Goal: Task Accomplishment & Management: Use online tool/utility

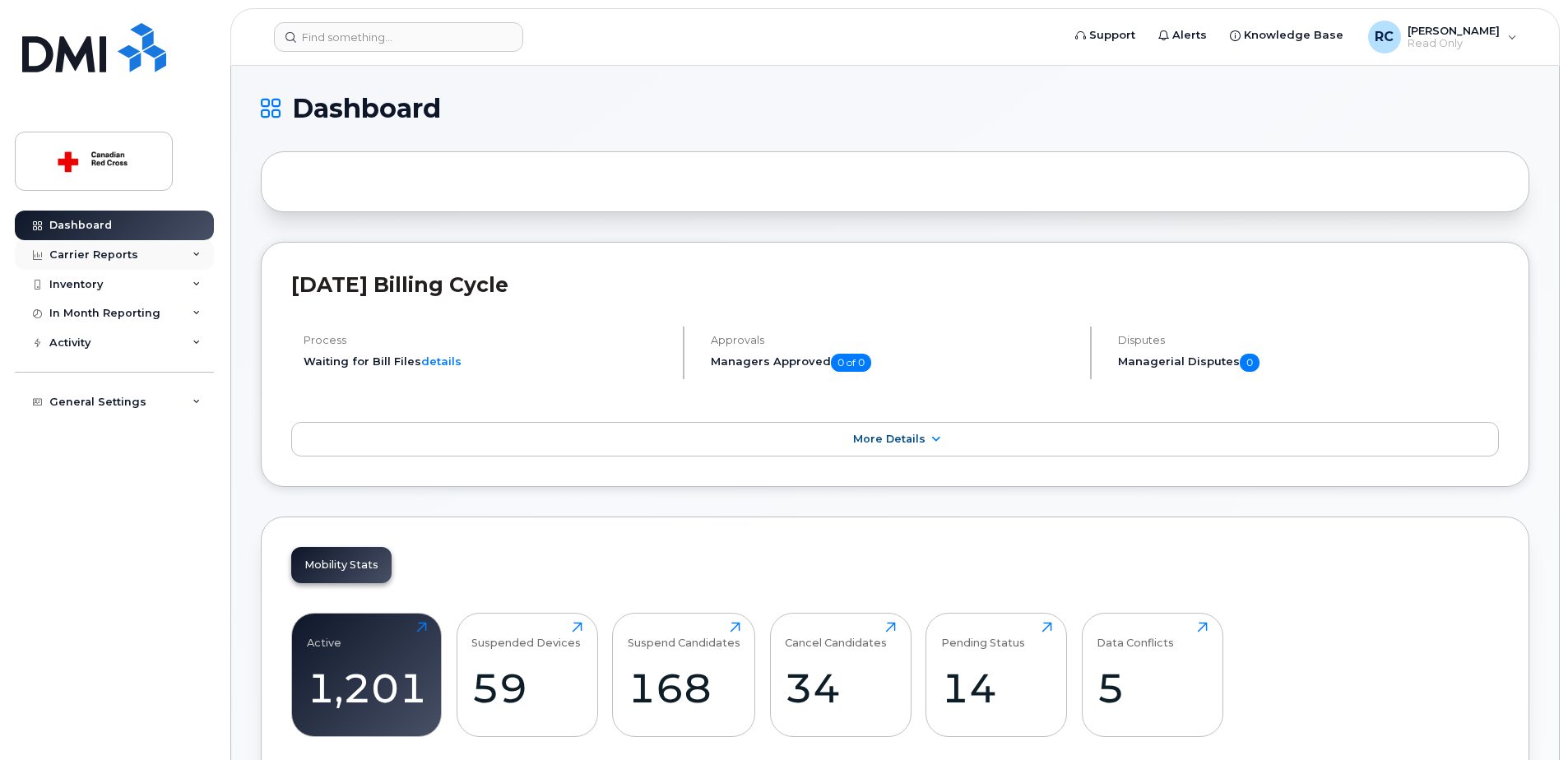
click at [103, 256] on div "Carrier Reports" at bounding box center [93, 255] width 89 height 13
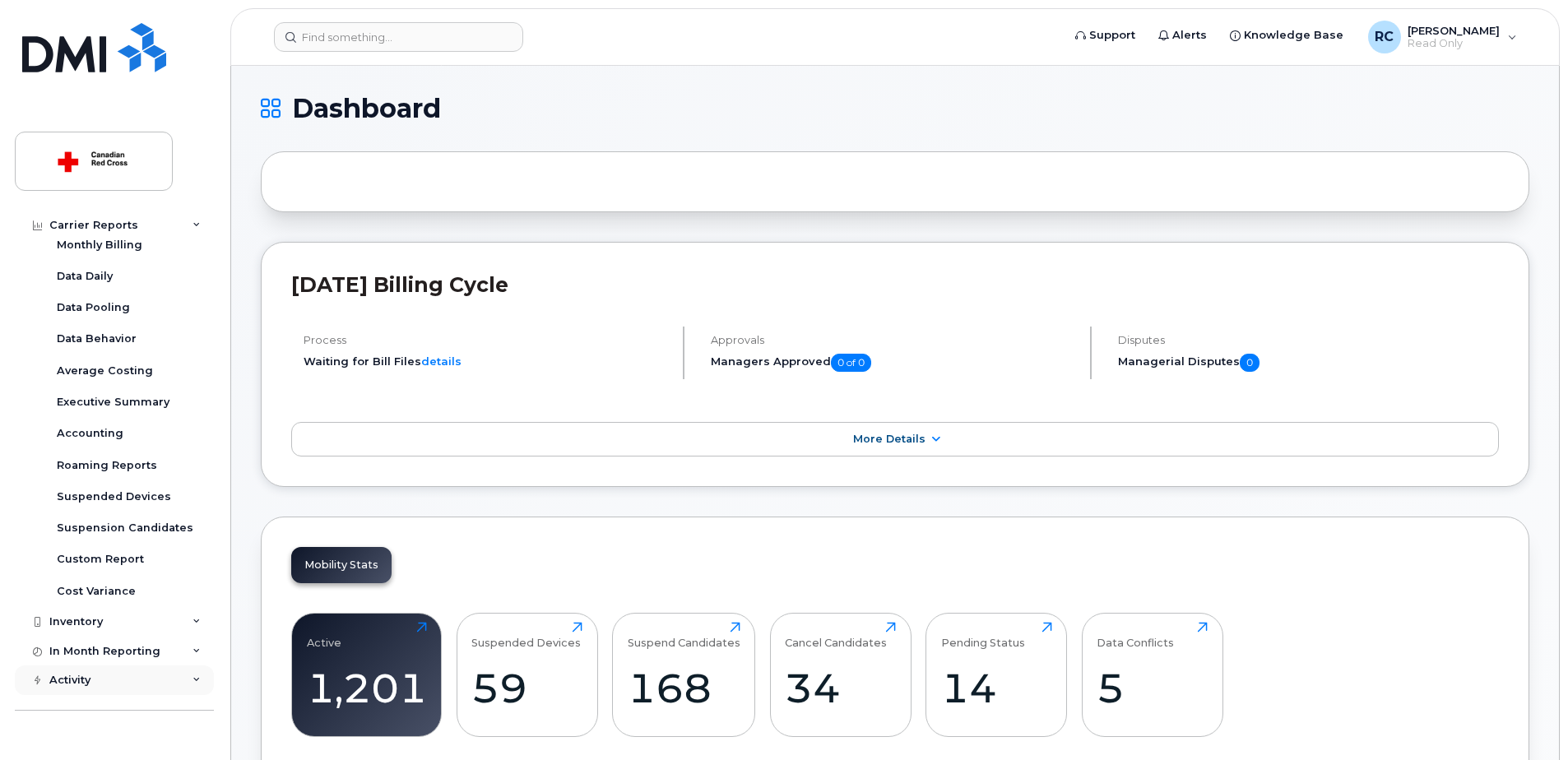
scroll to position [59, 0]
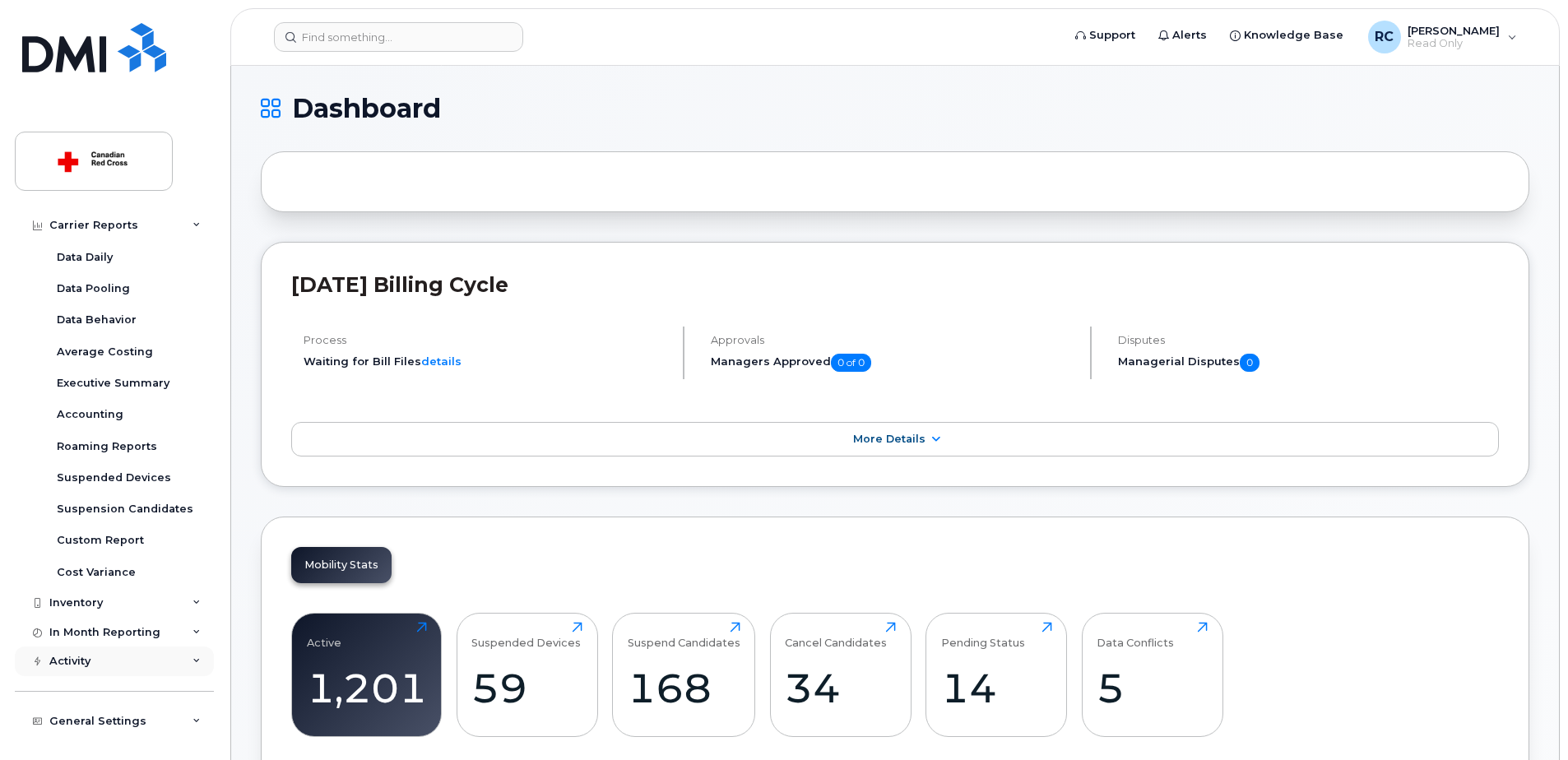
click at [78, 658] on div "Activity" at bounding box center [70, 661] width 41 height 13
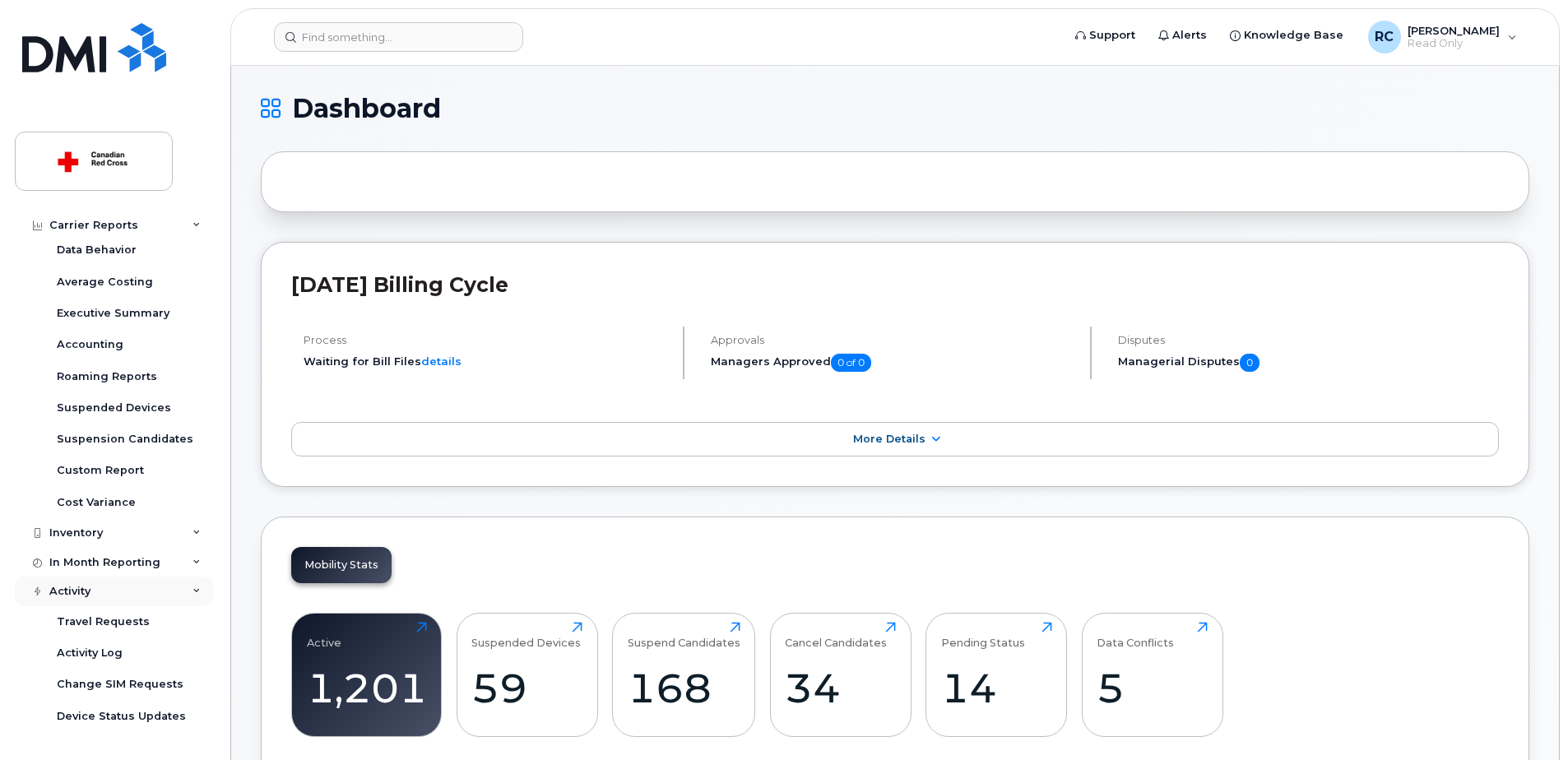
scroll to position [295, 0]
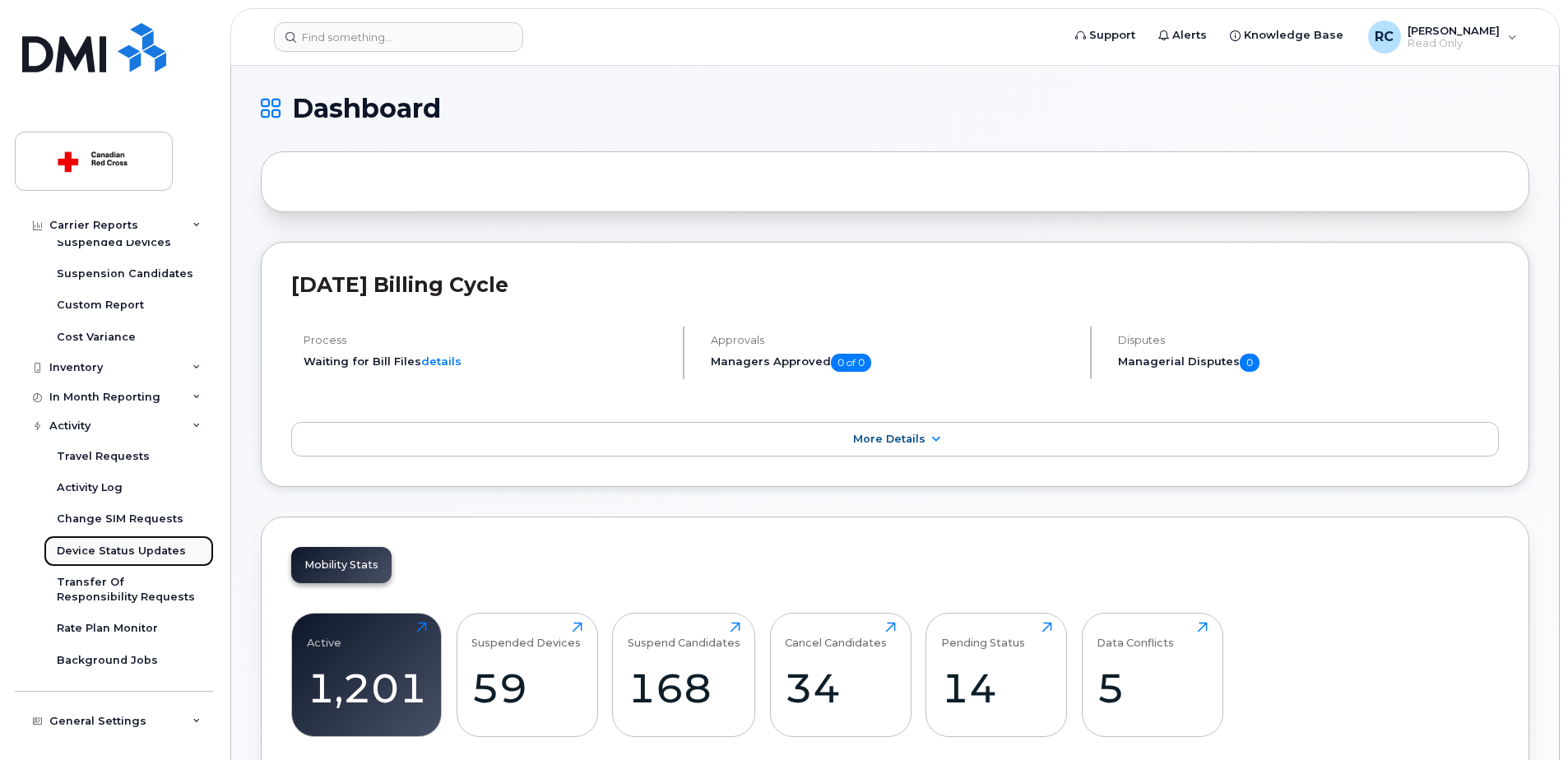
click at [93, 554] on div "Device Status Updates" at bounding box center [121, 551] width 129 height 15
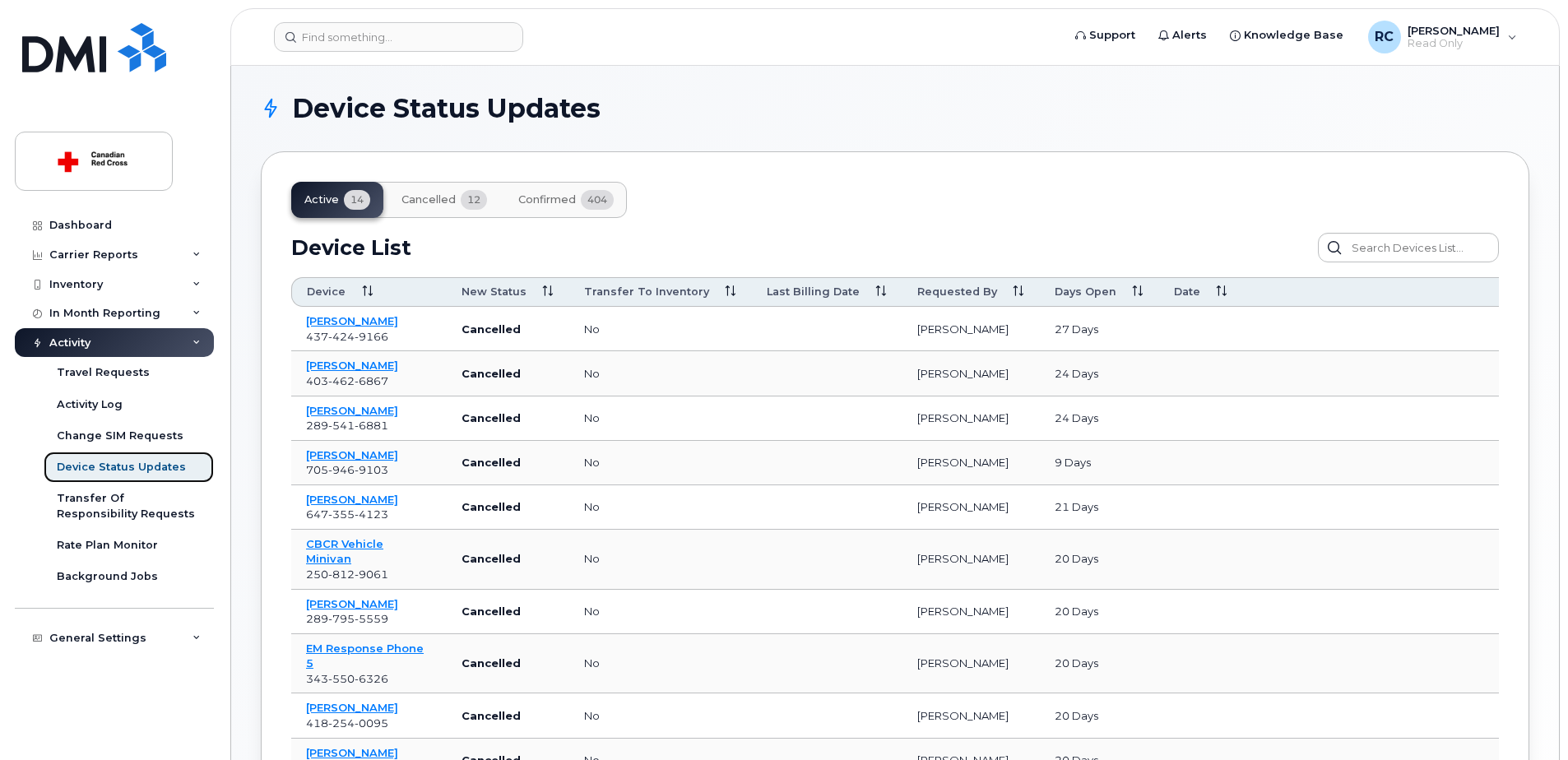
scroll to position [288, 0]
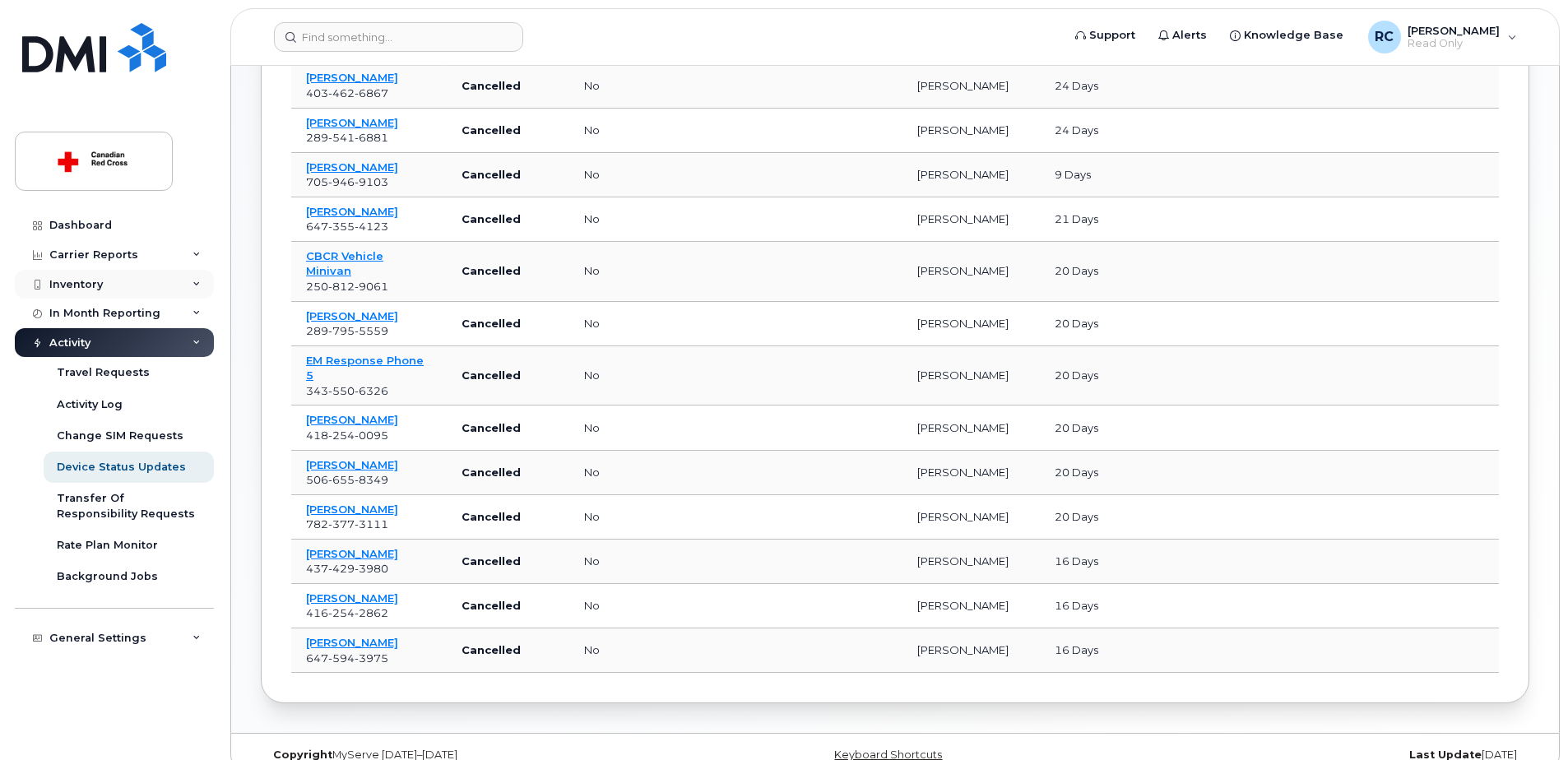
click at [187, 292] on div "Inventory" at bounding box center [114, 284] width 199 height 30
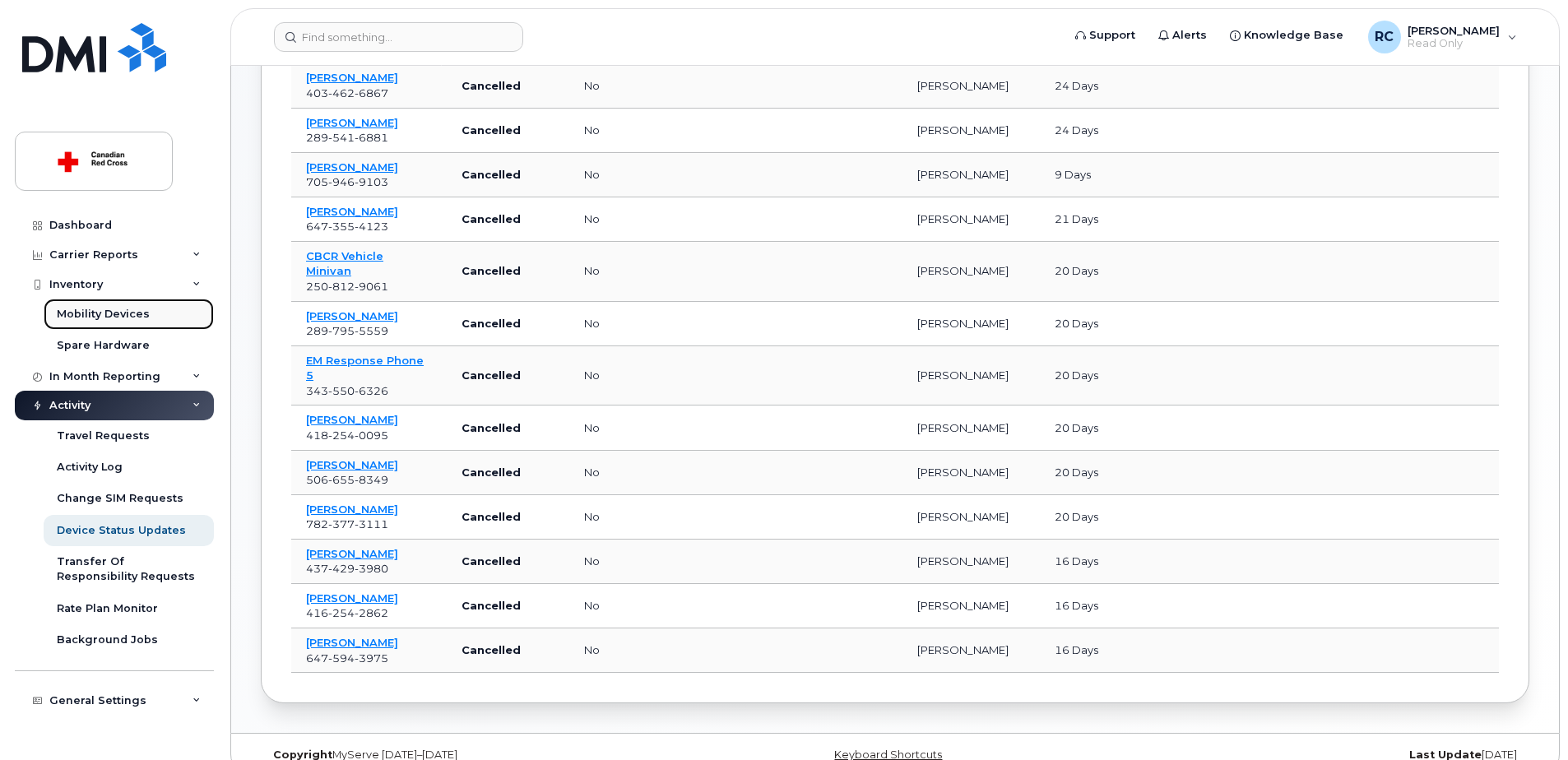
click at [123, 316] on div "Mobility Devices" at bounding box center [104, 314] width 93 height 15
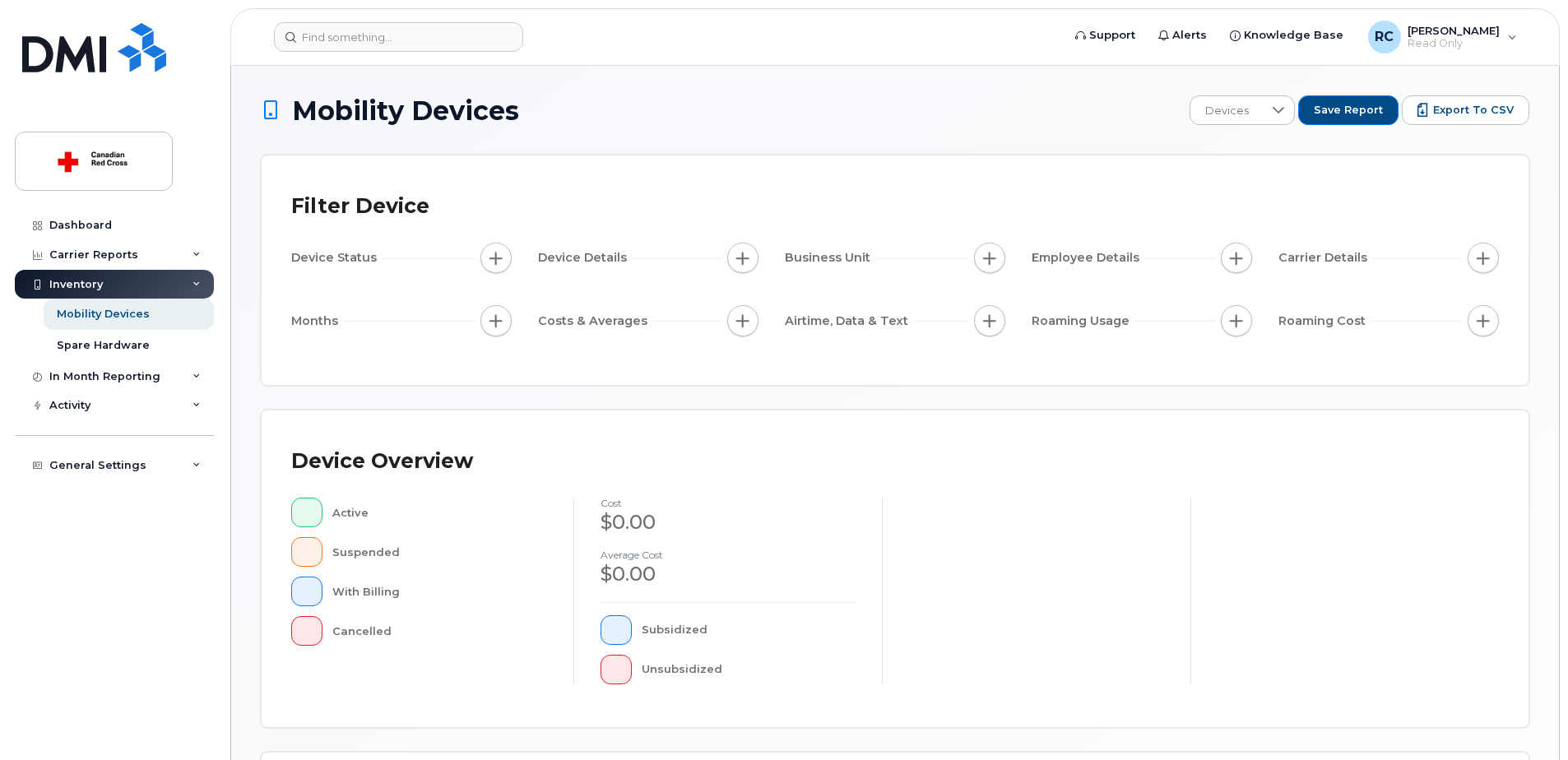
click at [572, 255] on span "Device Details" at bounding box center [585, 257] width 94 height 18
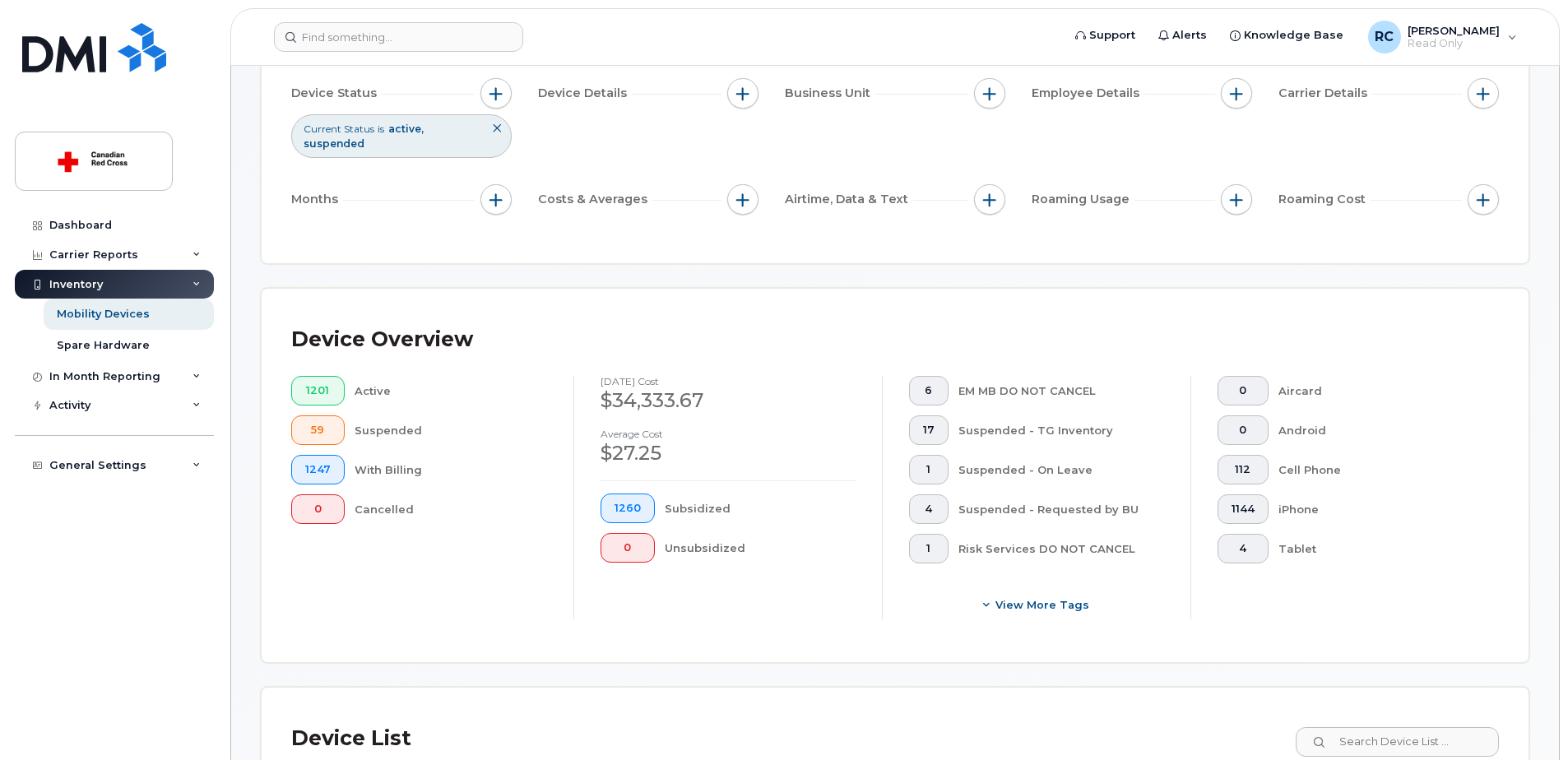
scroll to position [82, 0]
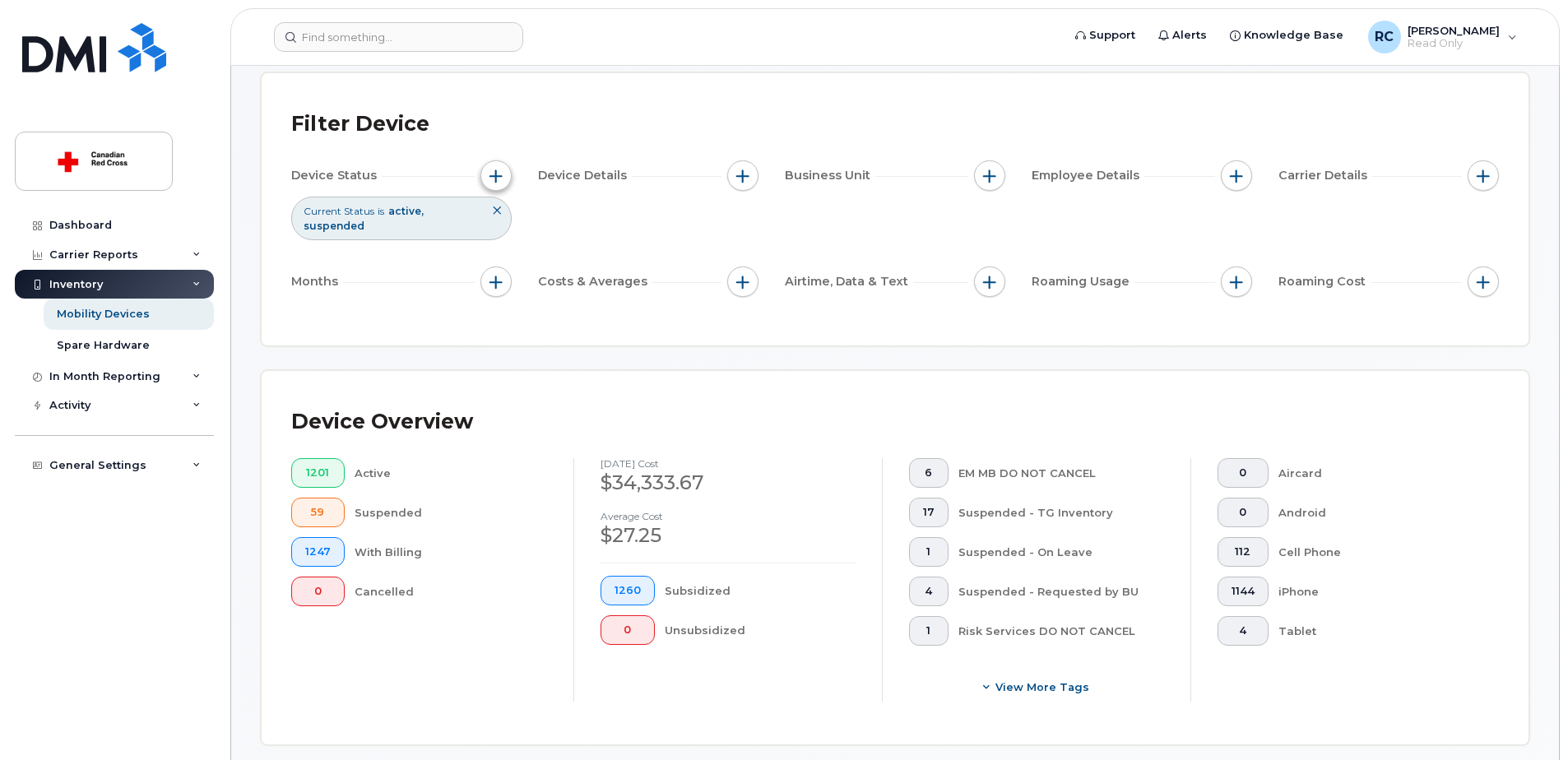
click at [495, 173] on span "button" at bounding box center [496, 176] width 13 height 13
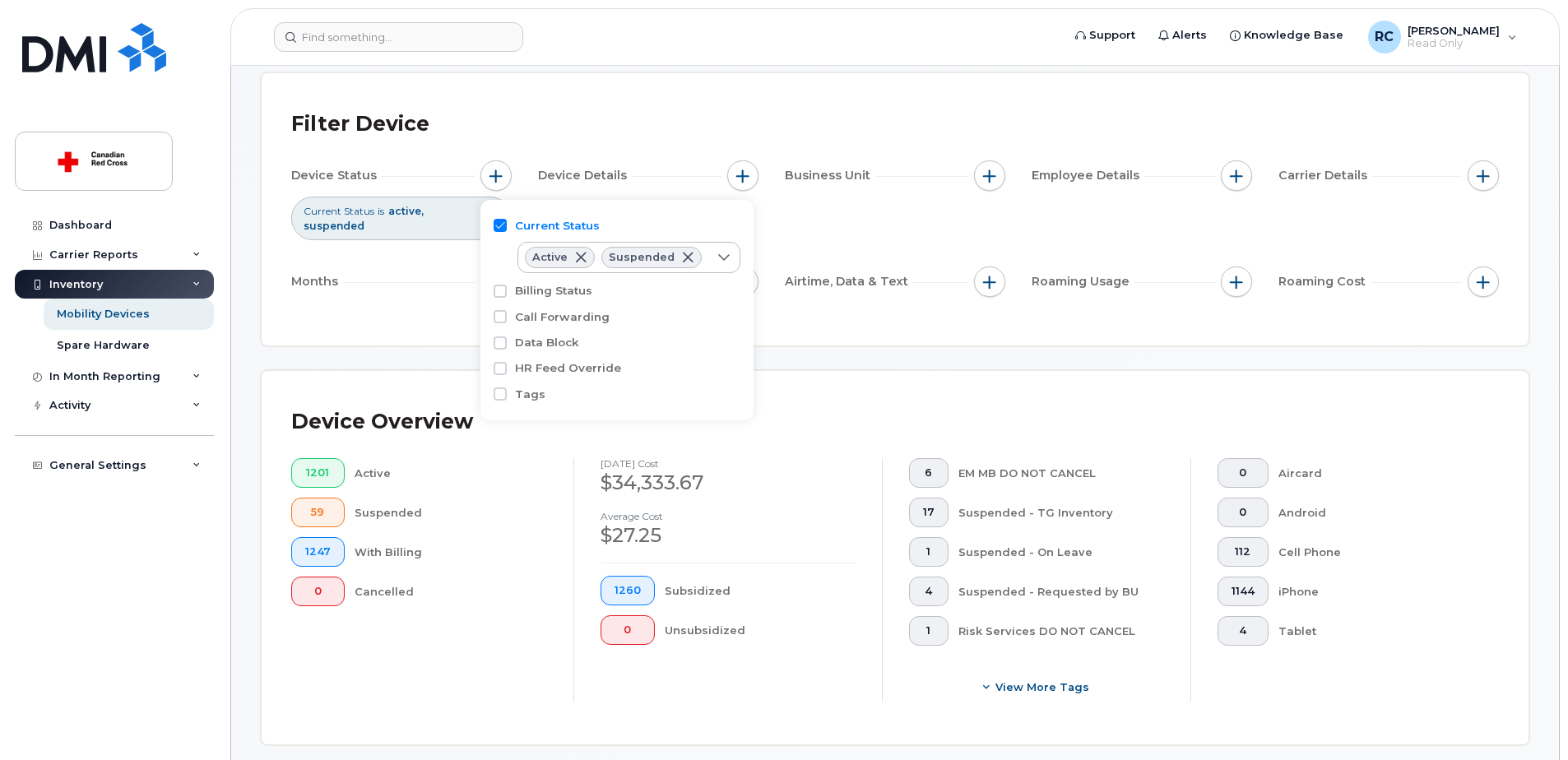
click at [672, 121] on div "Filter Device" at bounding box center [895, 124] width 1207 height 43
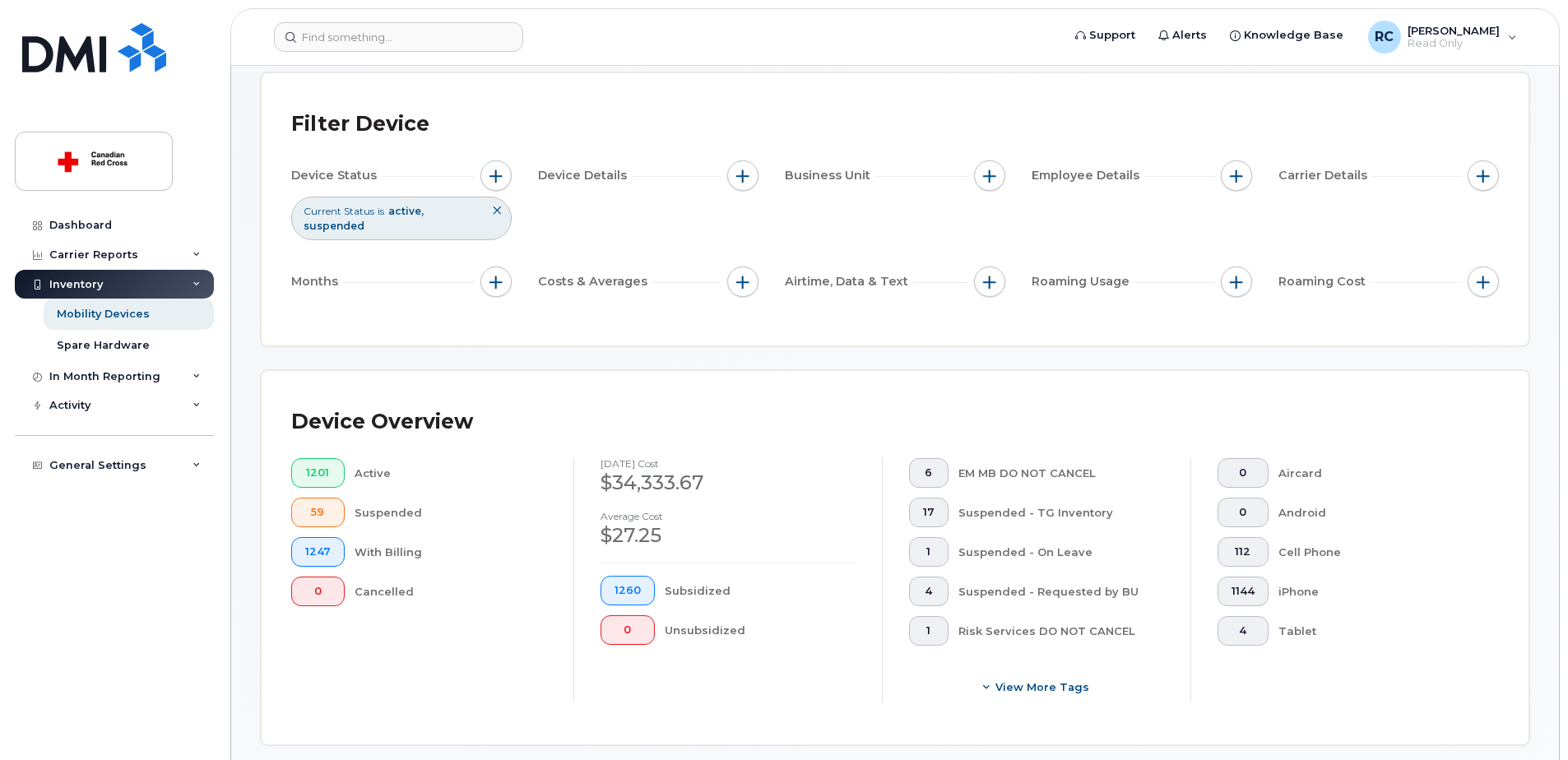
click at [503, 213] on button at bounding box center [497, 211] width 28 height 27
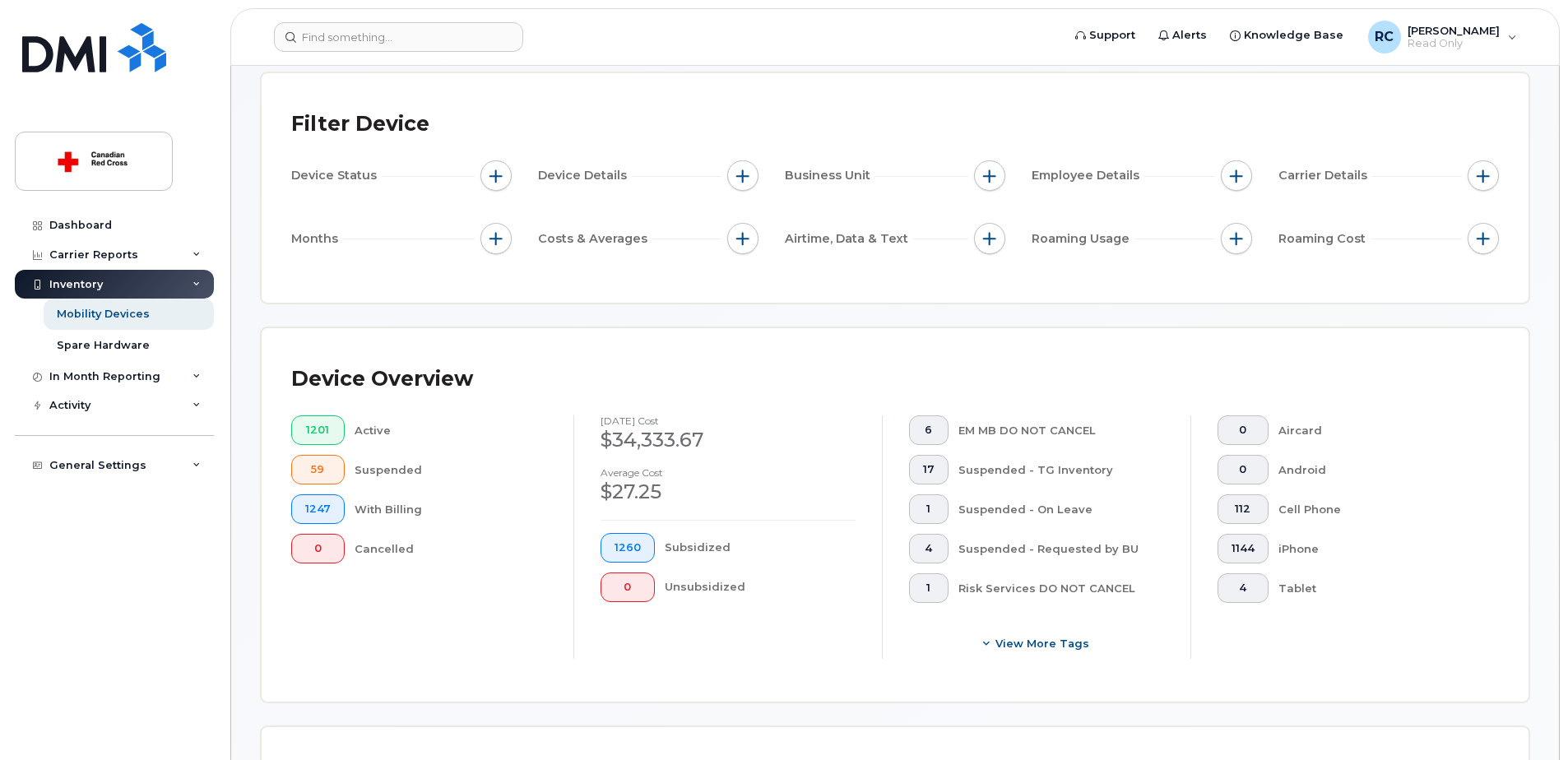
click at [566, 118] on div "Filter Device" at bounding box center [895, 124] width 1207 height 43
click at [741, 176] on span "button" at bounding box center [742, 176] width 13 height 13
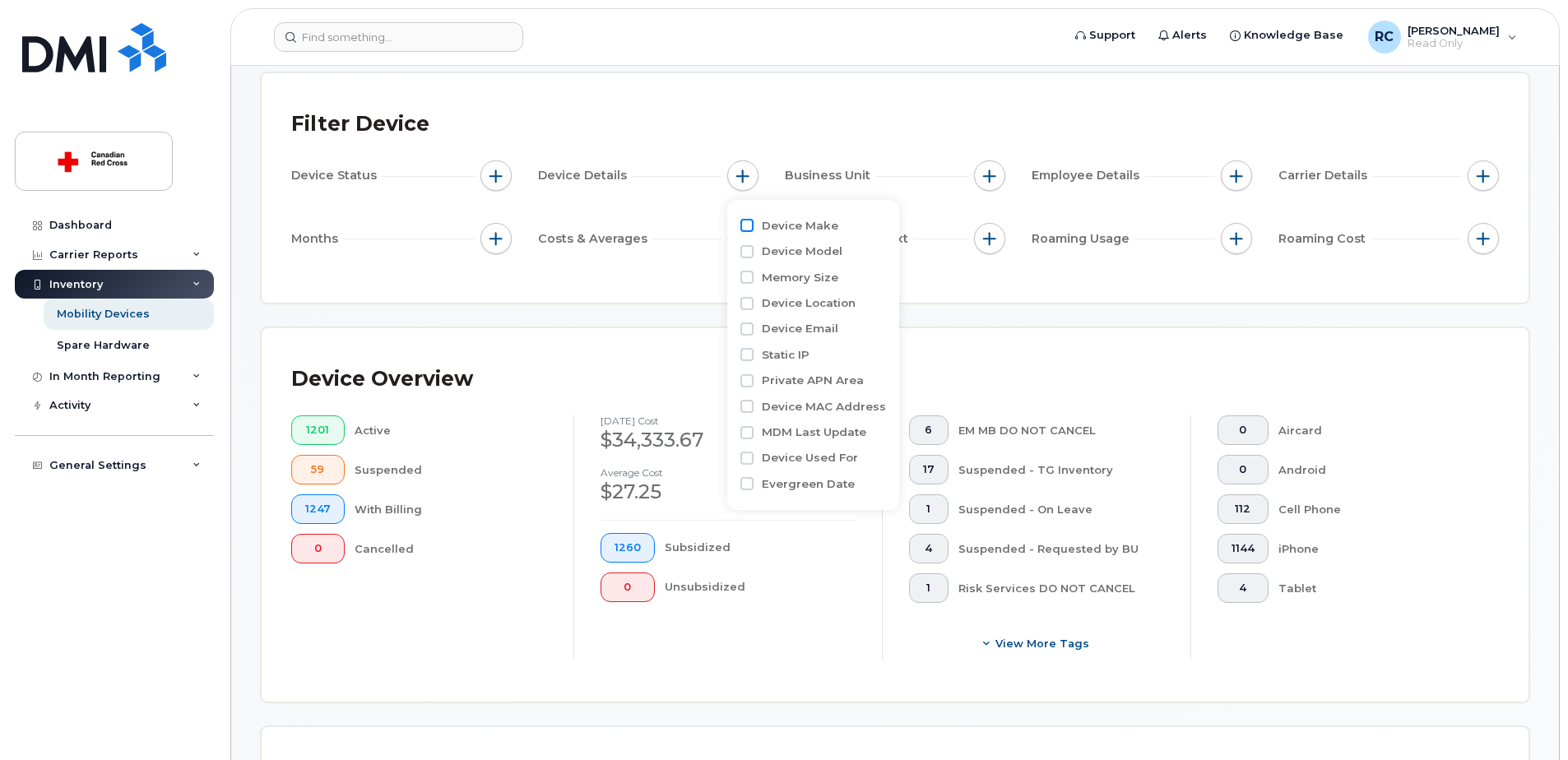
click at [750, 226] on input "Device Make" at bounding box center [747, 226] width 13 height 13
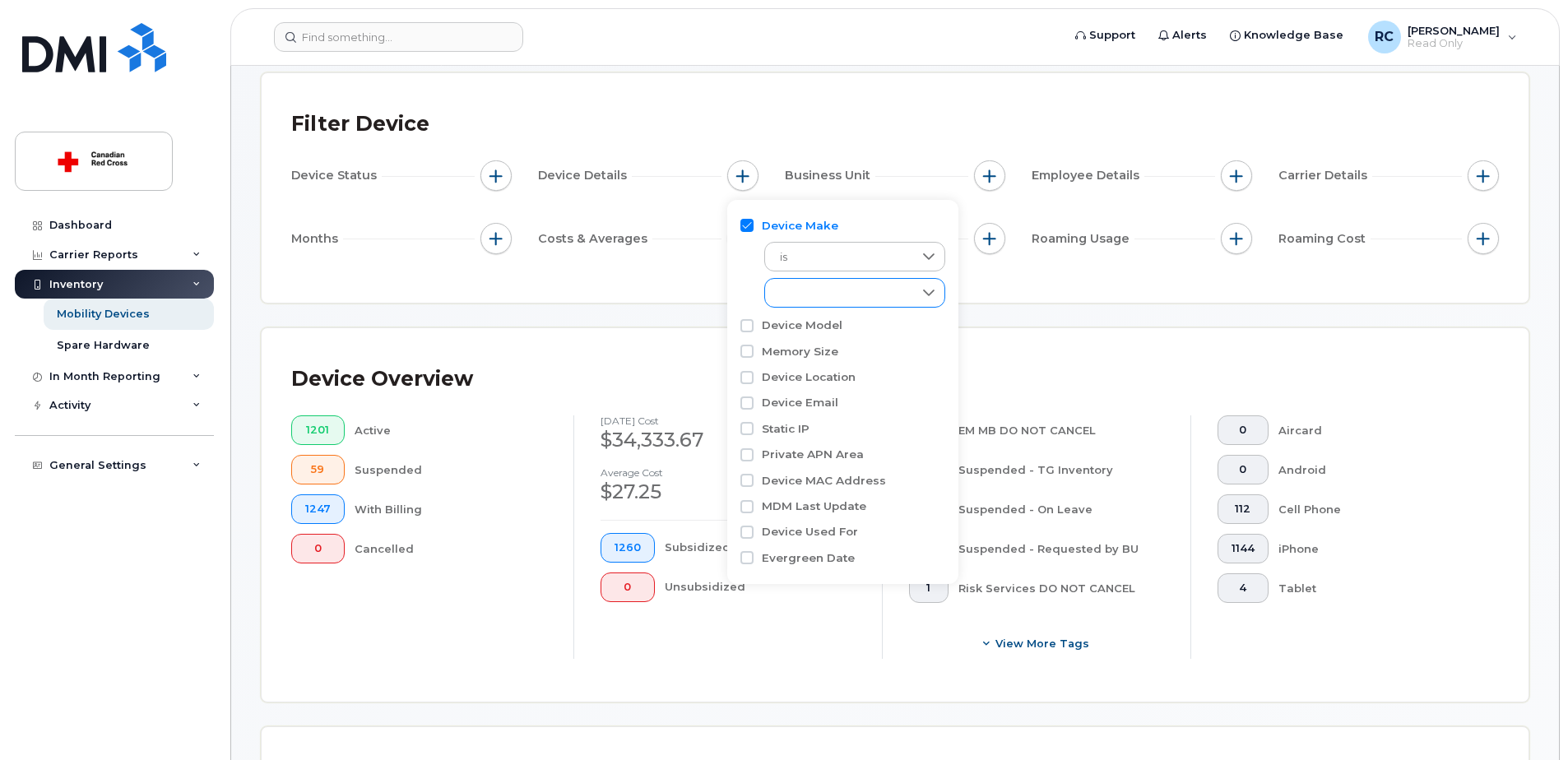
click at [931, 296] on icon at bounding box center [928, 293] width 13 height 13
click at [747, 222] on input "Device Make" at bounding box center [747, 226] width 13 height 13
checkbox input "false"
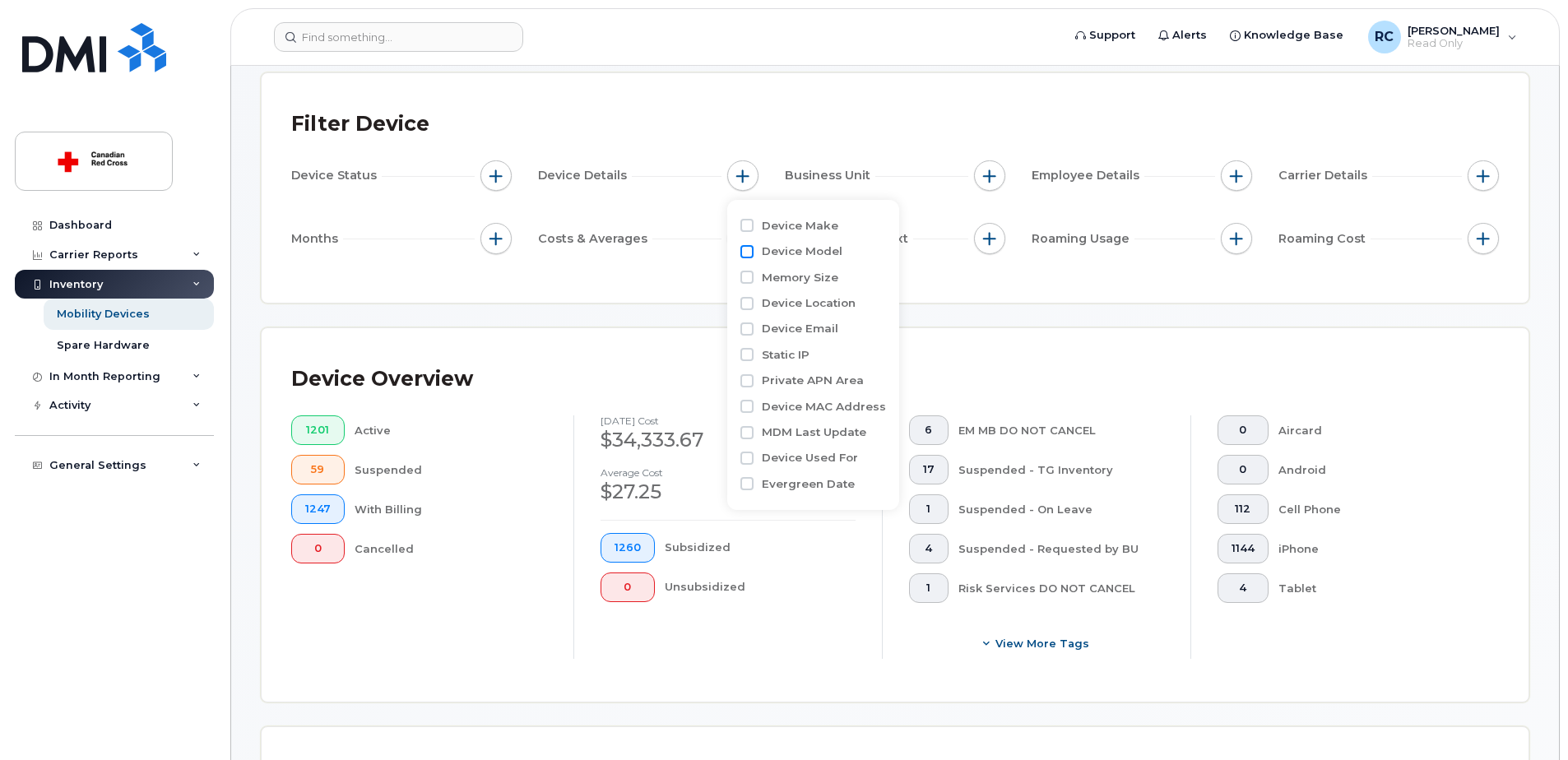
click at [752, 252] on input "Device Model" at bounding box center [747, 252] width 13 height 13
checkbox input "true"
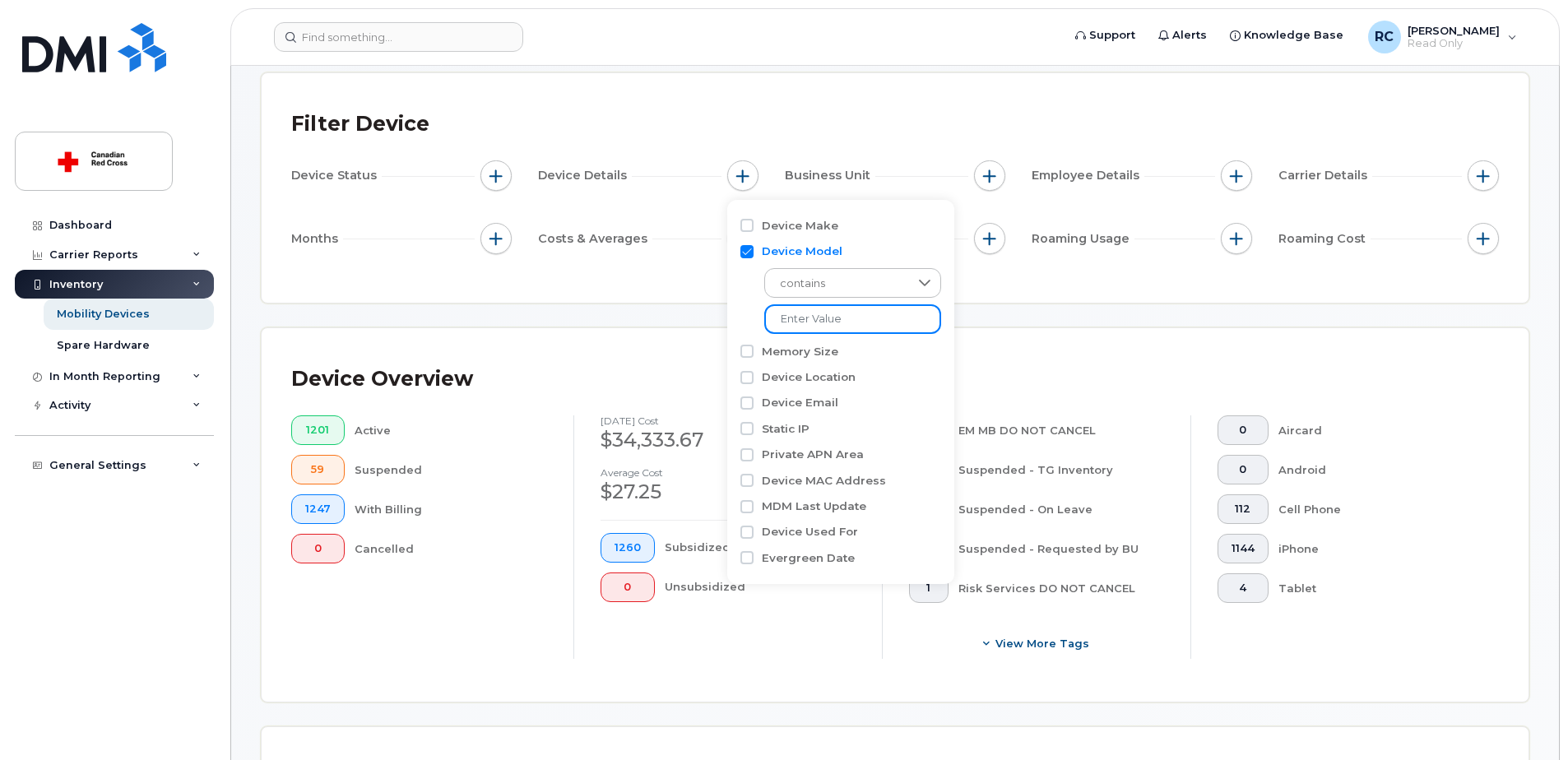
click at [874, 316] on input "text" at bounding box center [853, 319] width 177 height 30
click at [922, 141] on div "Filter Device" at bounding box center [895, 124] width 1207 height 43
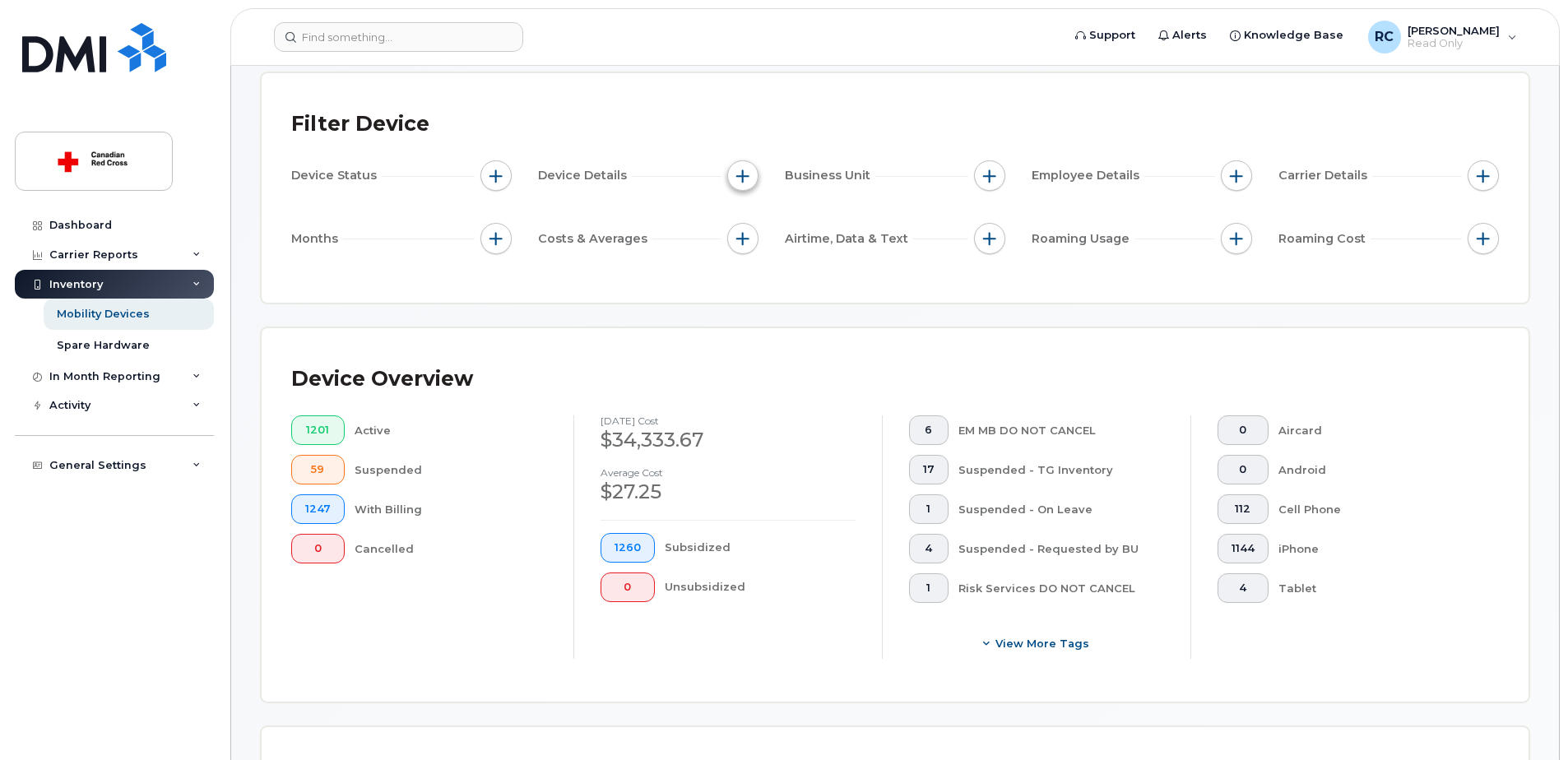
click at [742, 174] on span "button" at bounding box center [742, 176] width 13 height 13
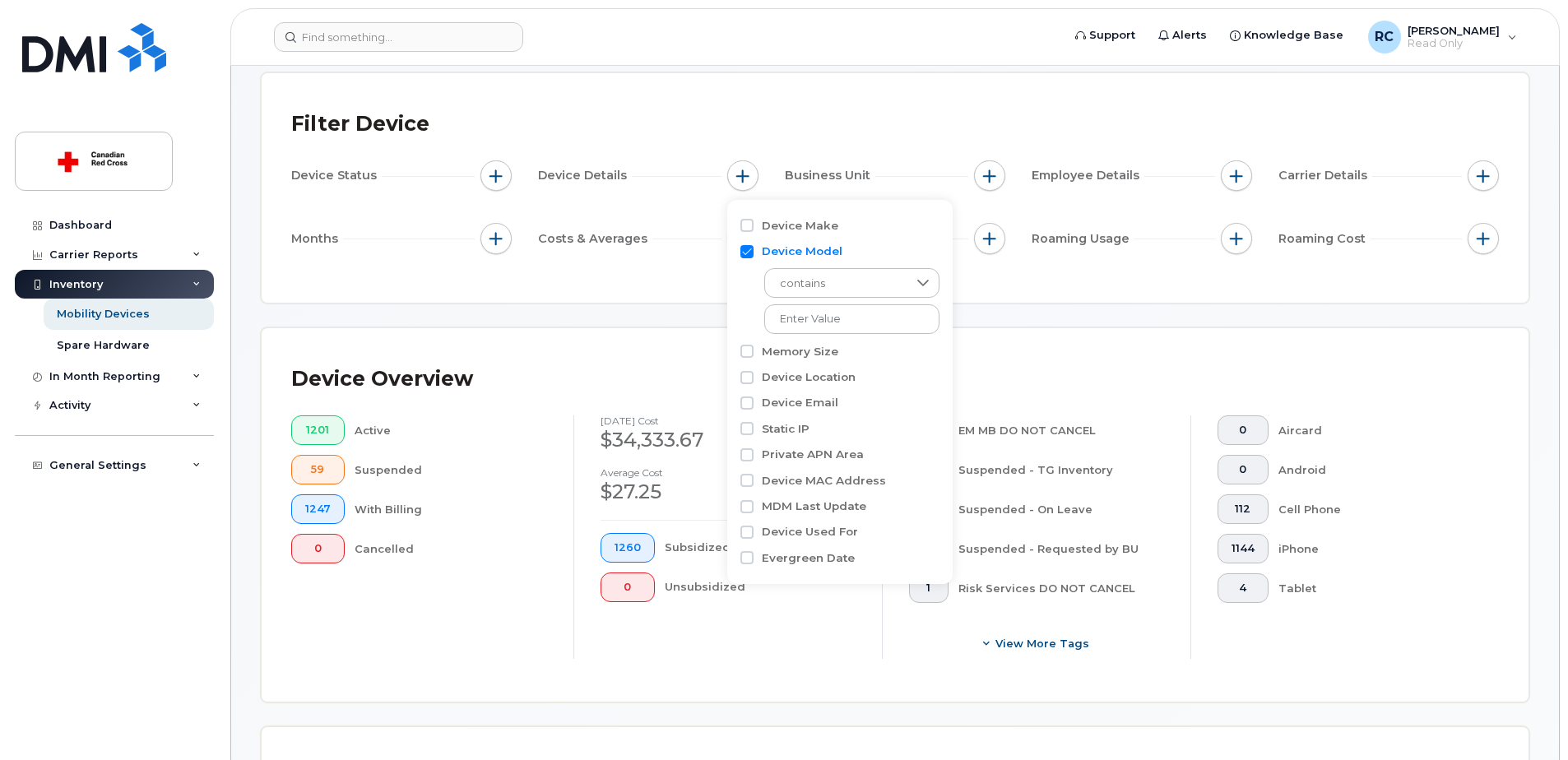
click at [919, 101] on div "Filter Device Device Status Device Details Business Unit Employee Details Carri…" at bounding box center [895, 187] width 1267 height 229
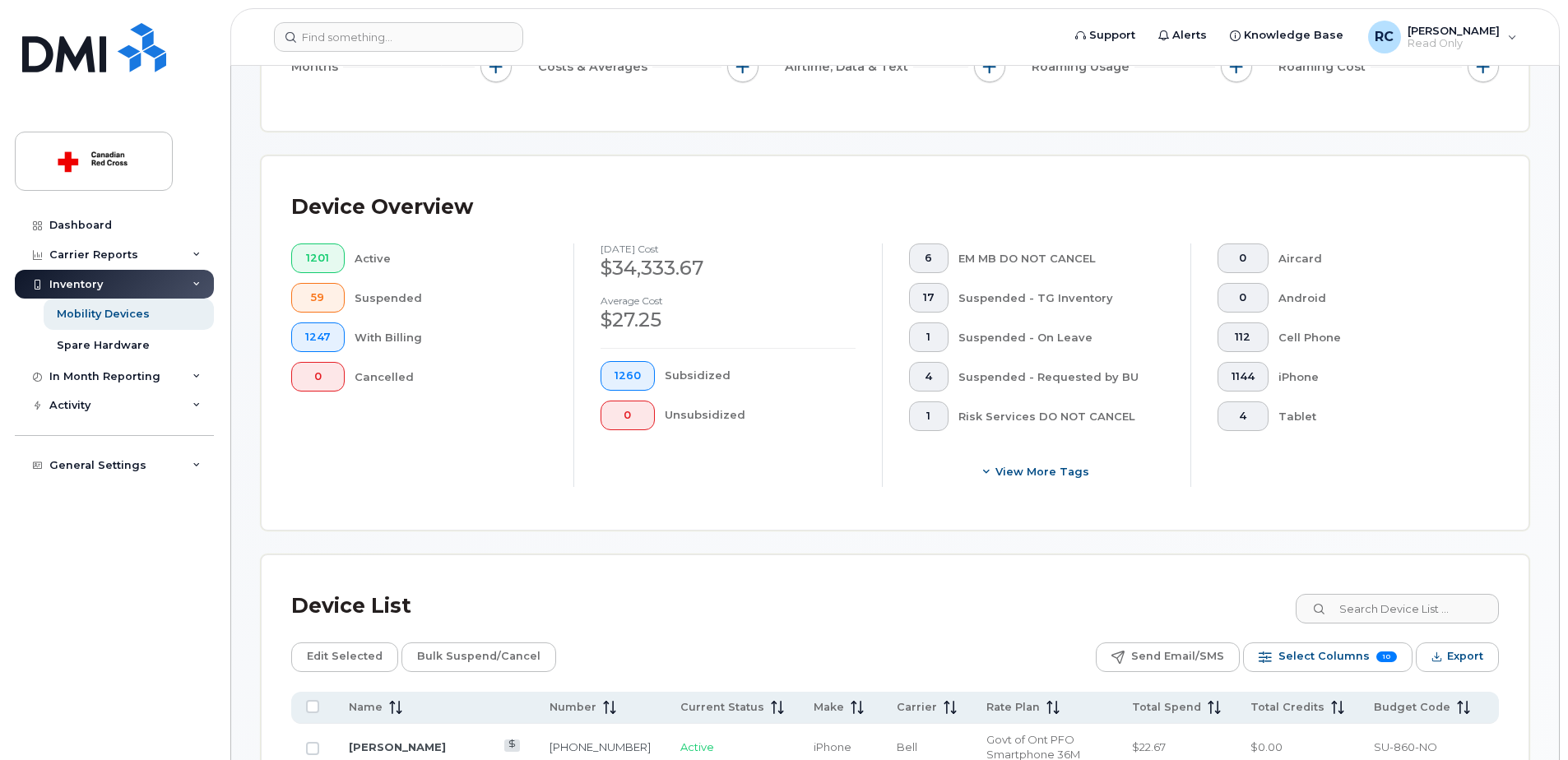
scroll to position [0, 0]
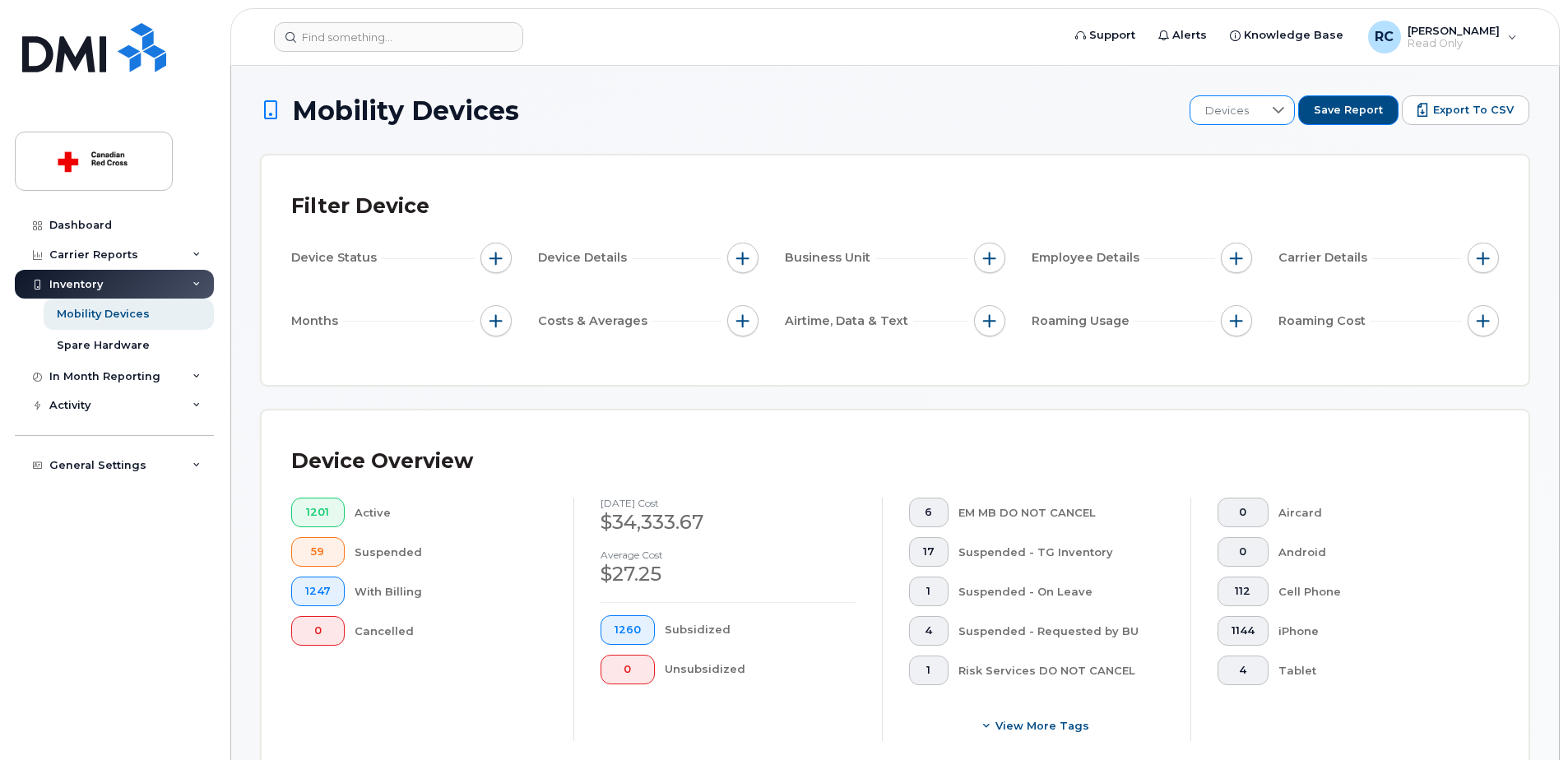
click at [1278, 112] on div at bounding box center [1279, 110] width 32 height 28
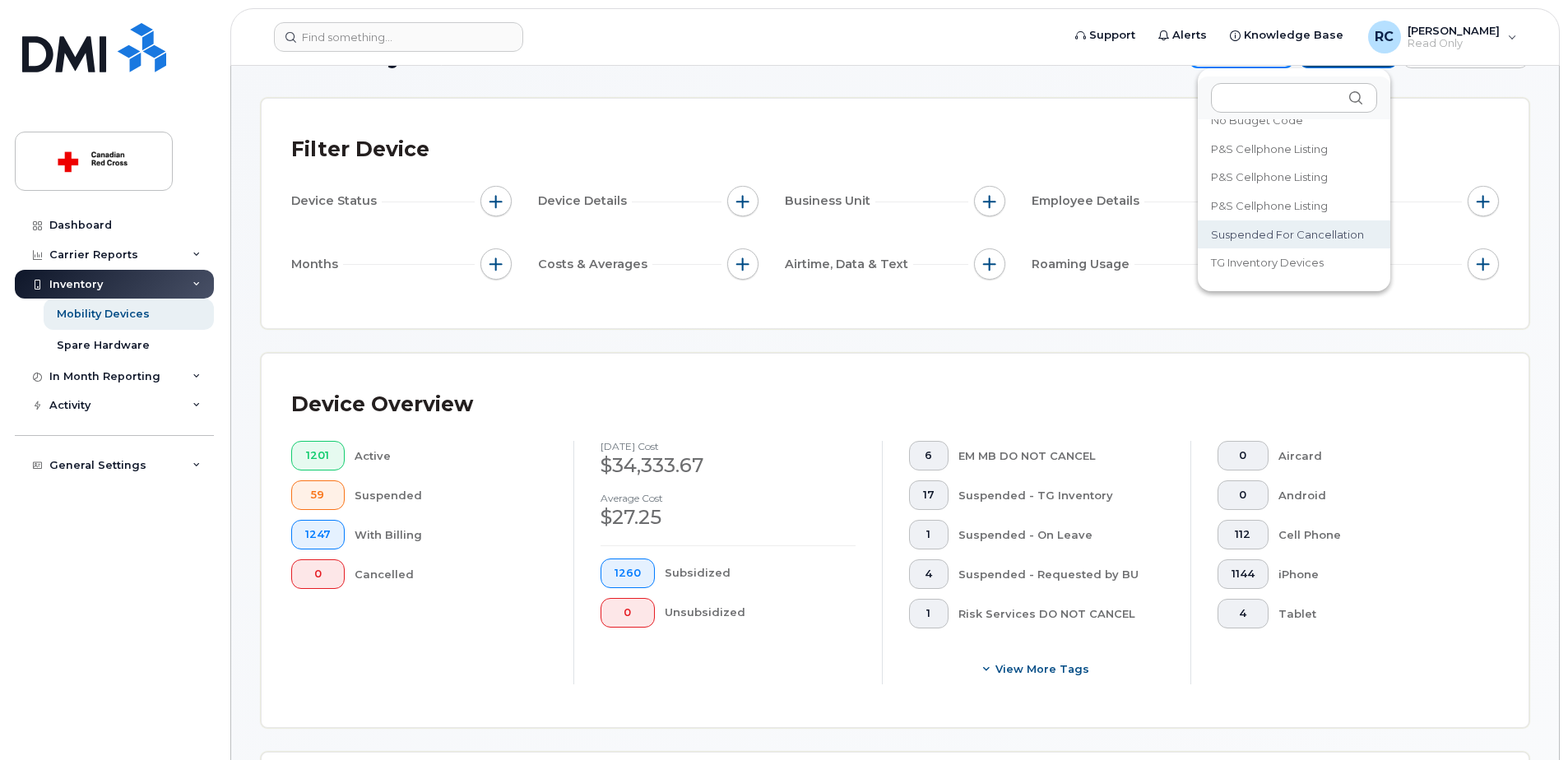
scroll to position [82, 0]
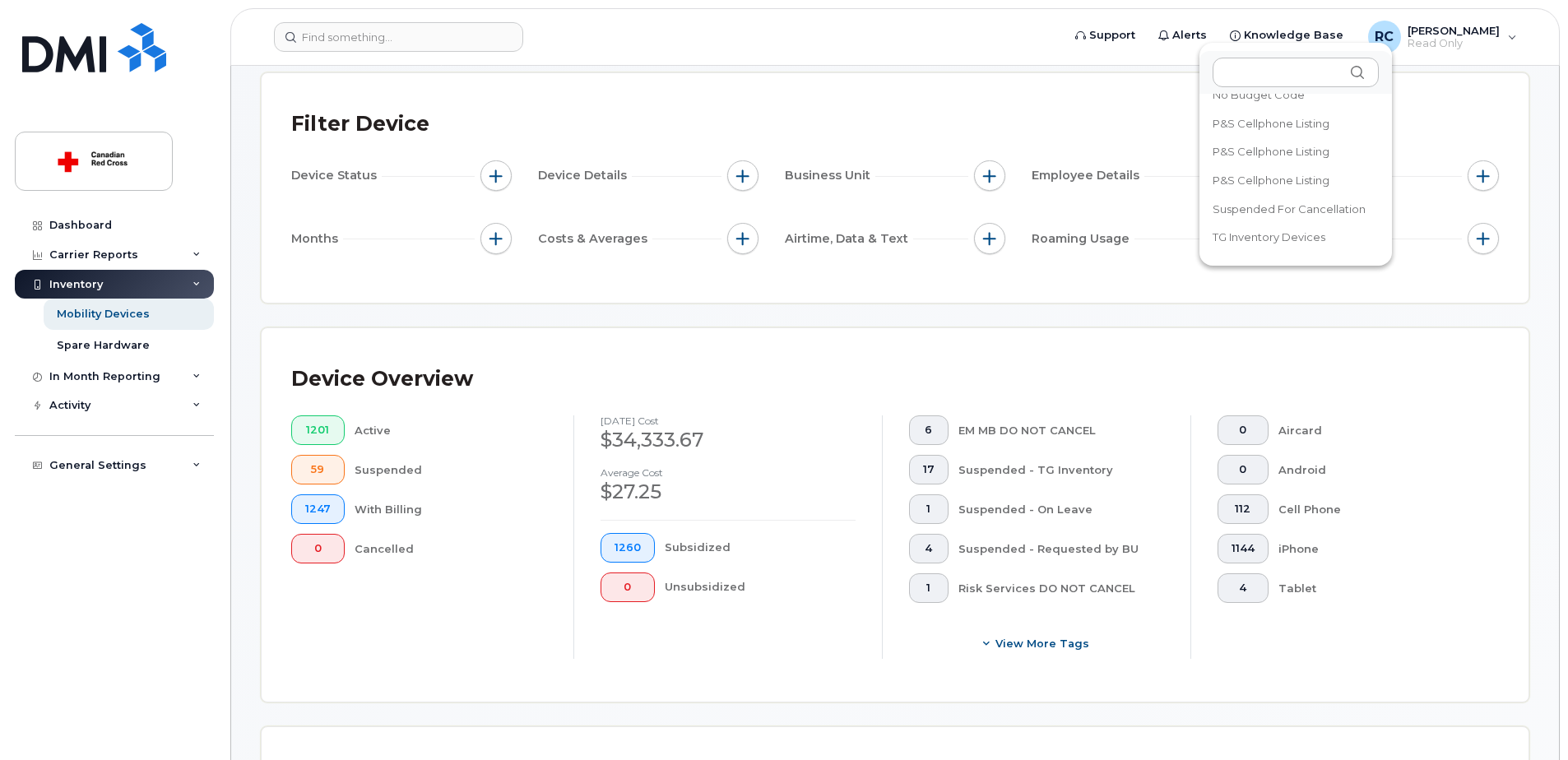
click at [1297, 236] on span "TG Inventory Devices" at bounding box center [1269, 237] width 113 height 16
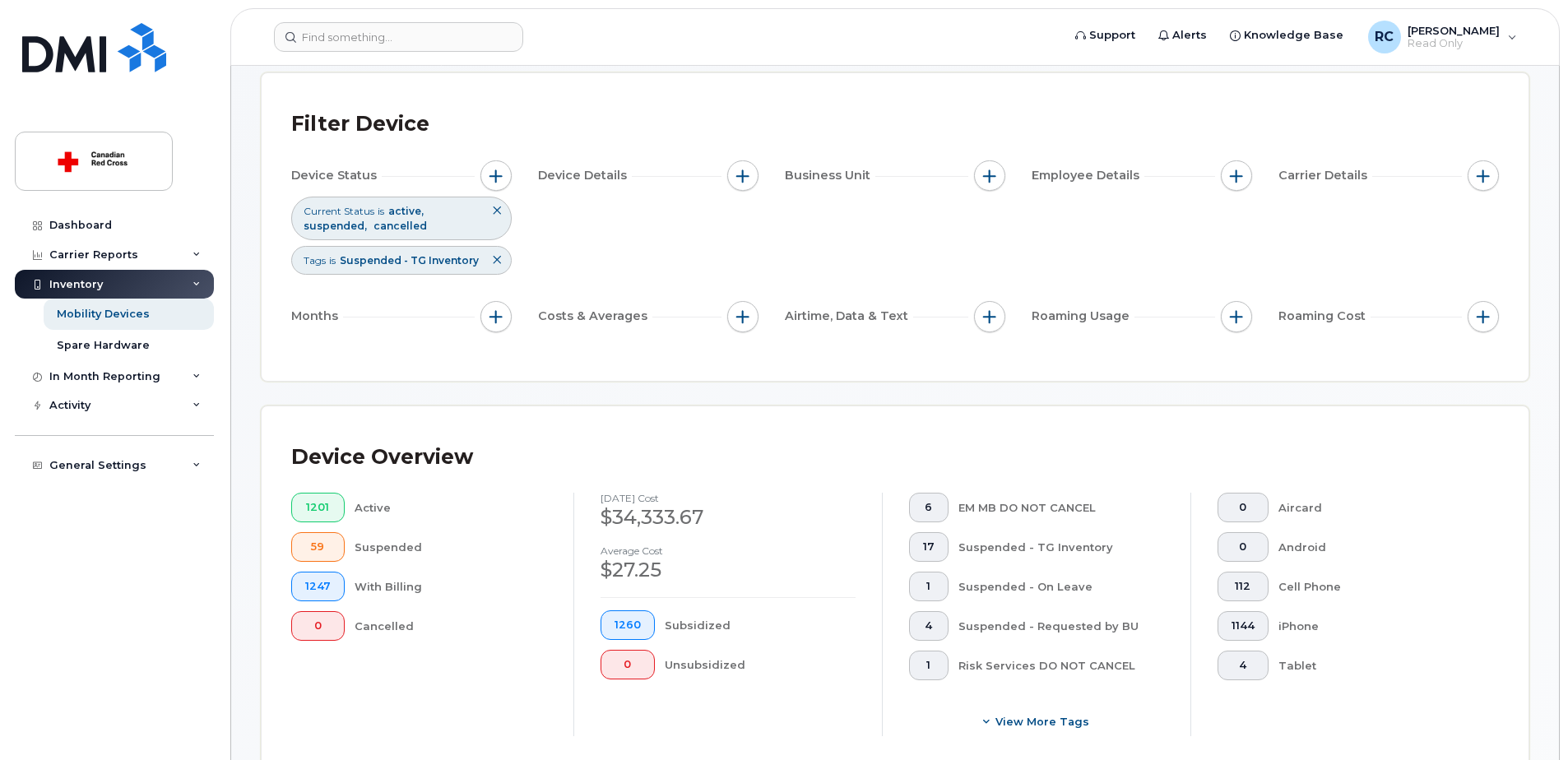
click at [505, 257] on button at bounding box center [497, 260] width 28 height 27
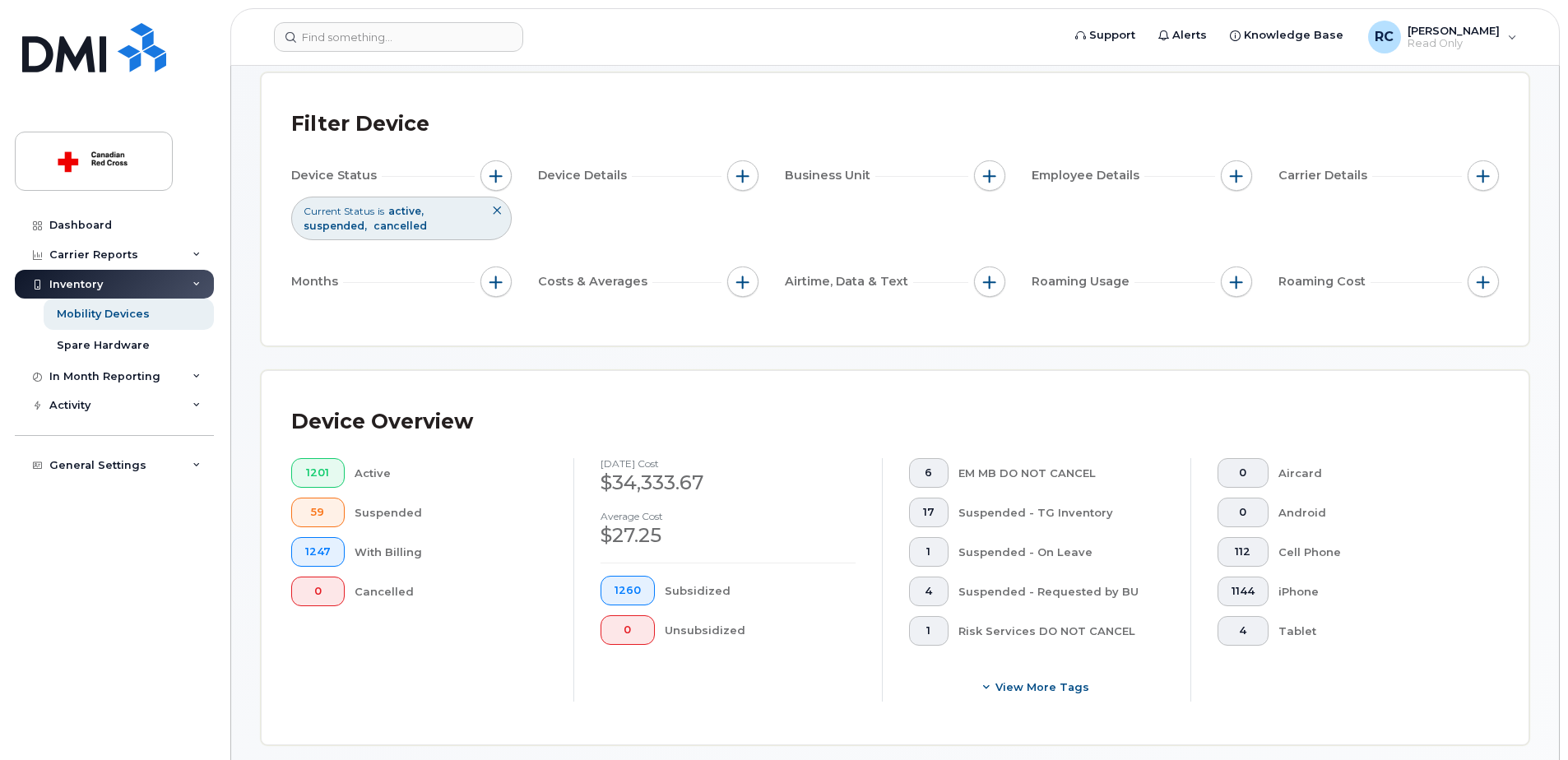
click at [498, 212] on icon at bounding box center [496, 210] width 10 height 10
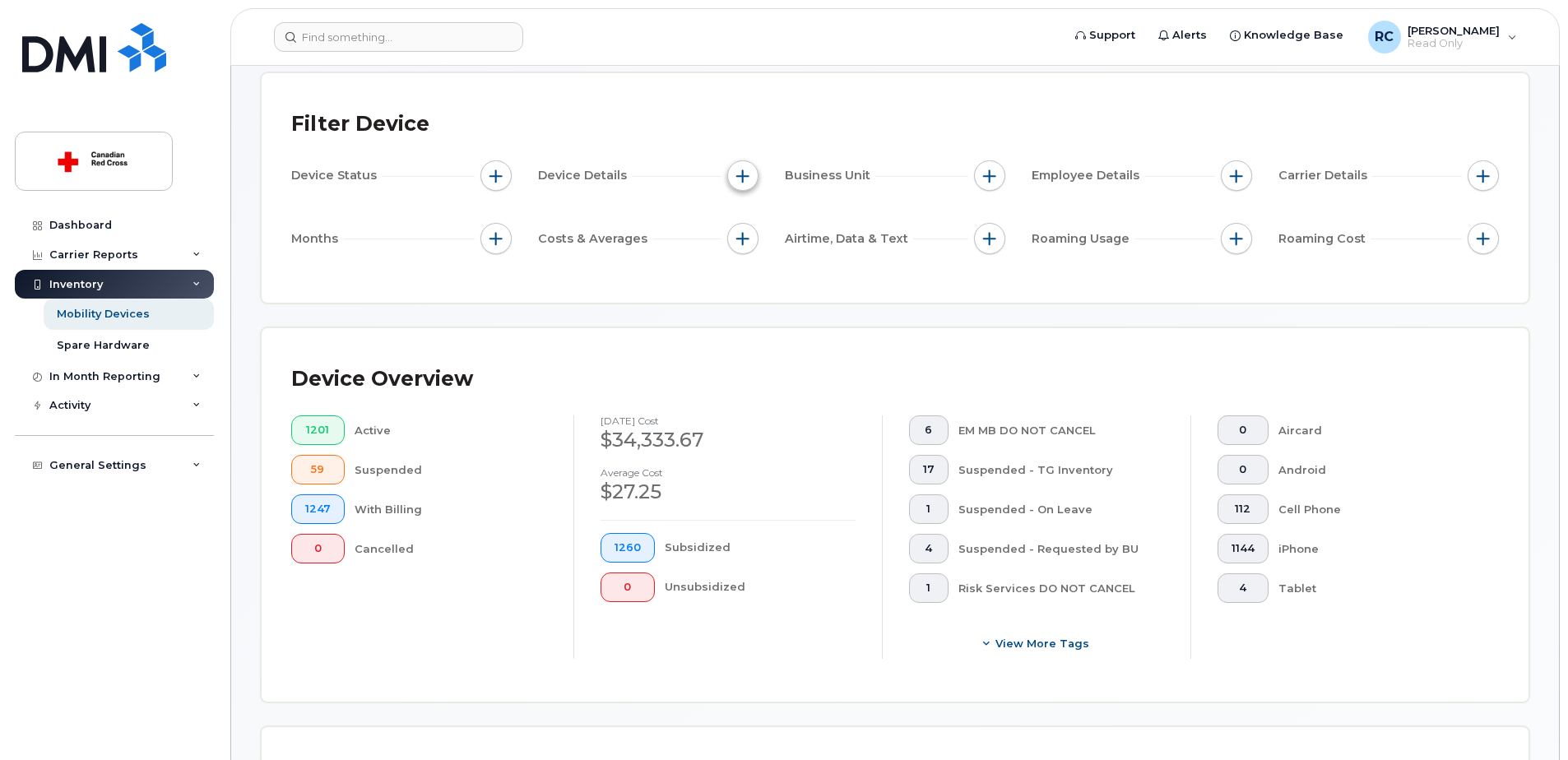
click at [743, 178] on span "button" at bounding box center [742, 176] width 13 height 13
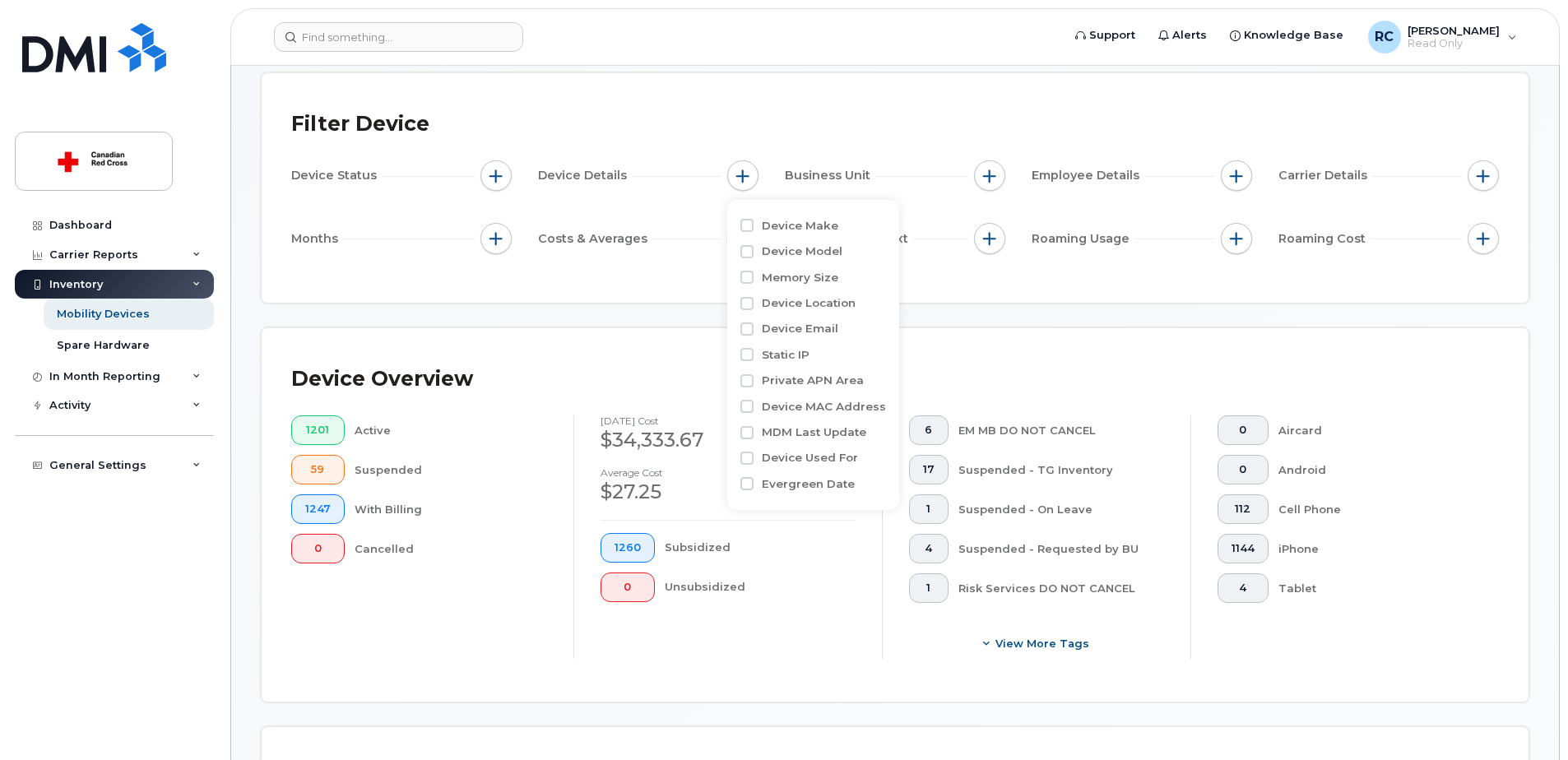
click at [1233, 111] on div "Filter Device" at bounding box center [895, 124] width 1207 height 43
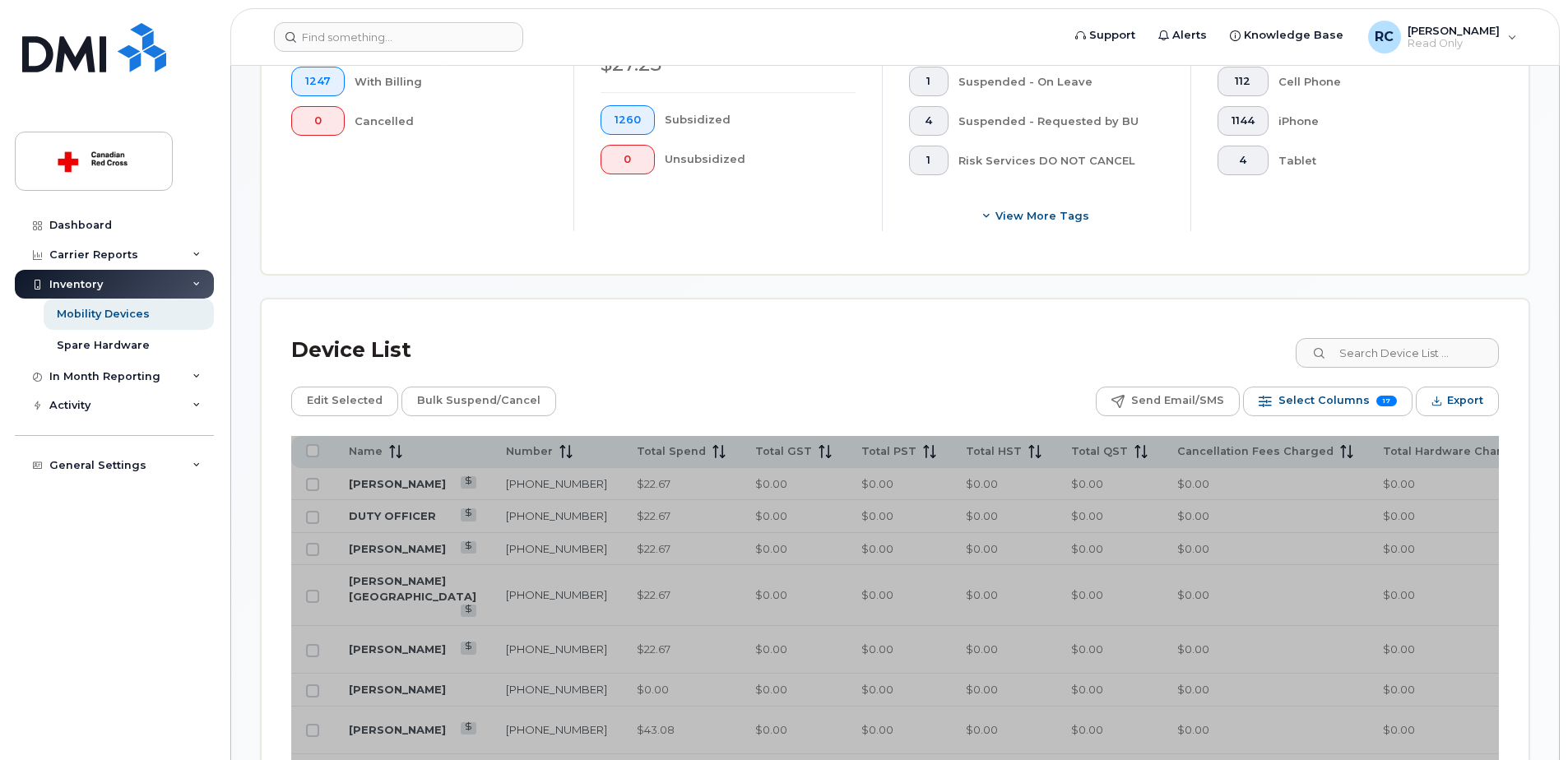
scroll to position [164, 0]
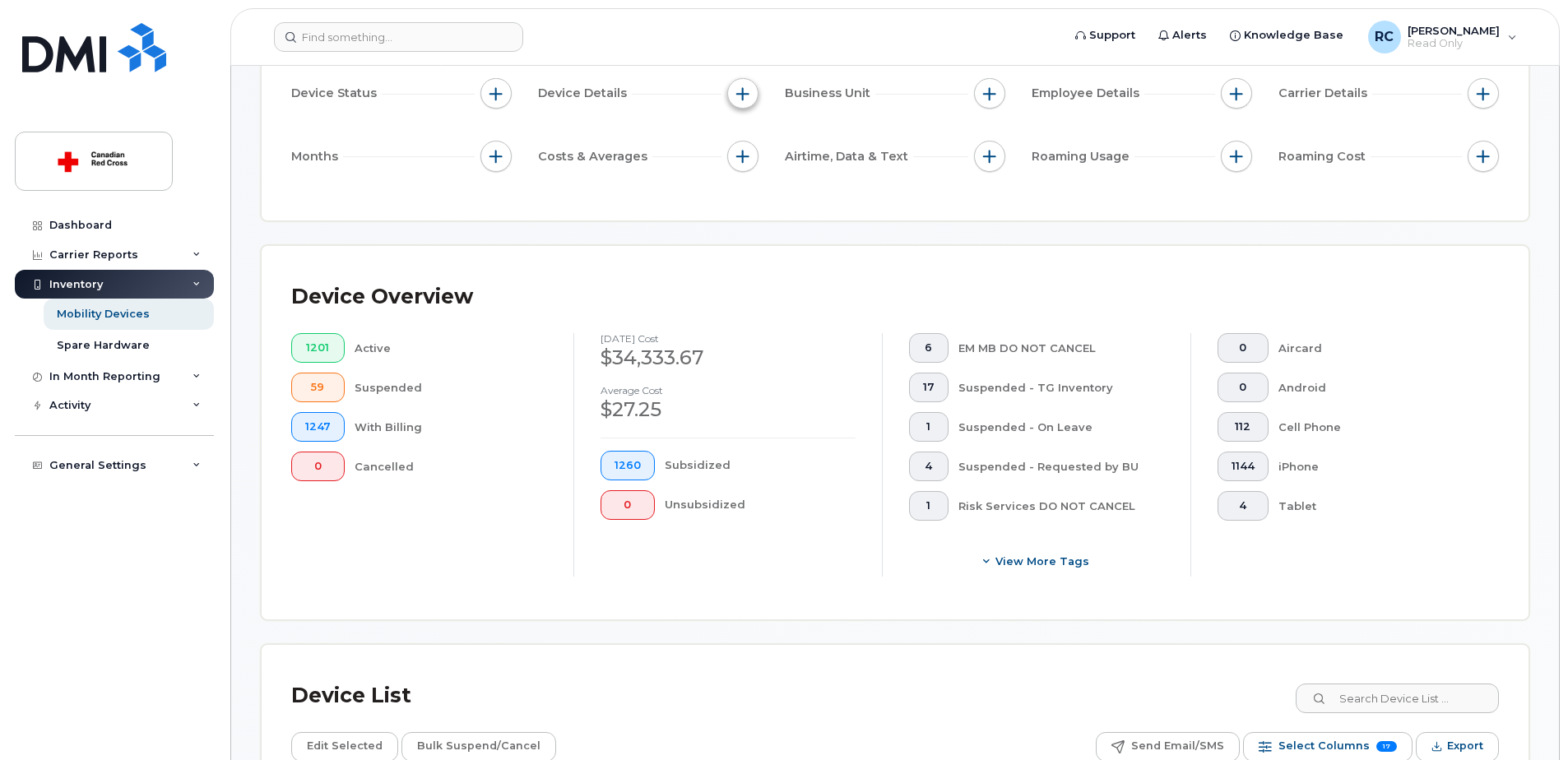
click at [743, 89] on span "button" at bounding box center [742, 93] width 13 height 13
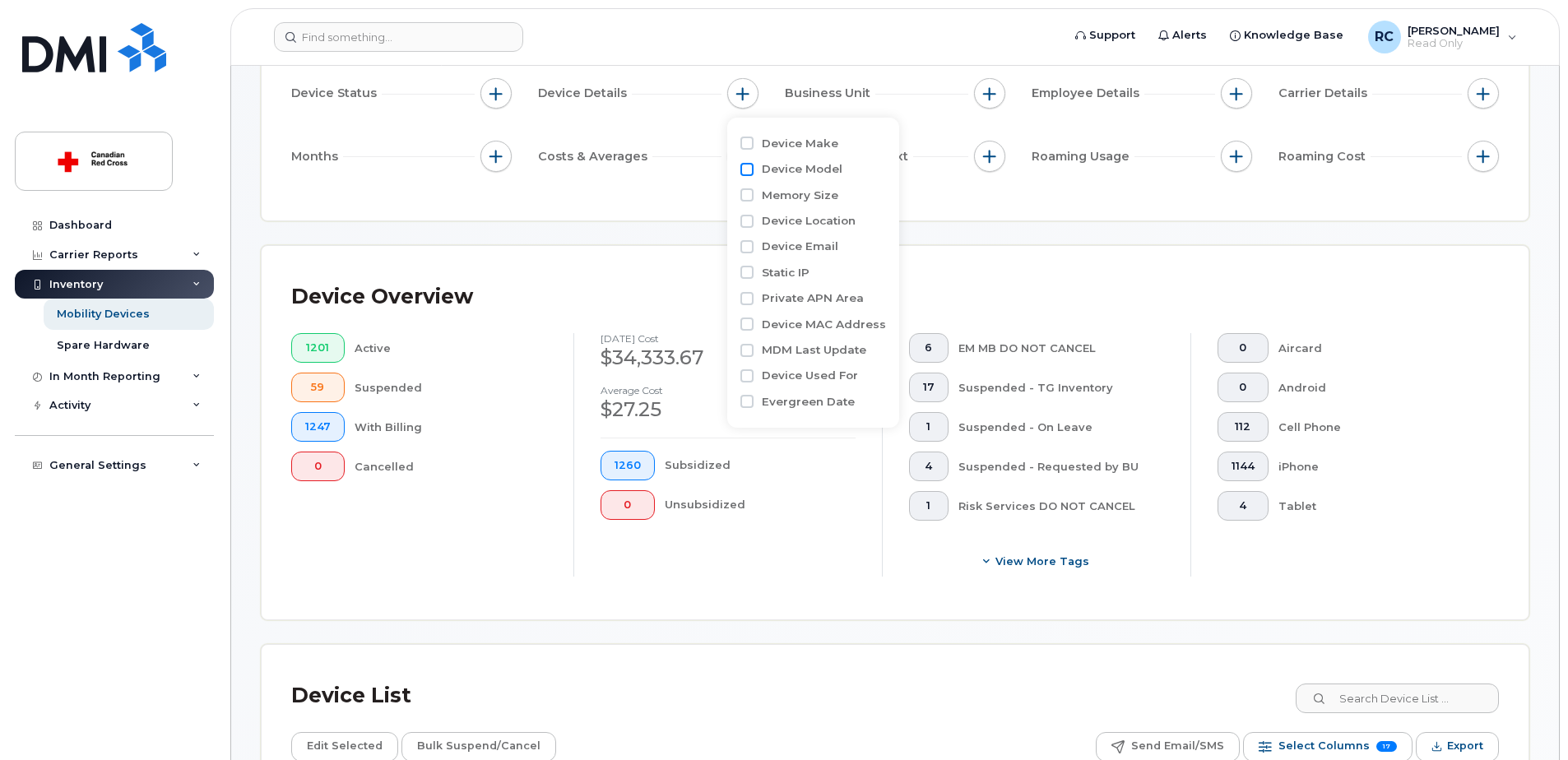
click at [751, 170] on input "Device Model" at bounding box center [747, 170] width 13 height 13
checkbox input "true"
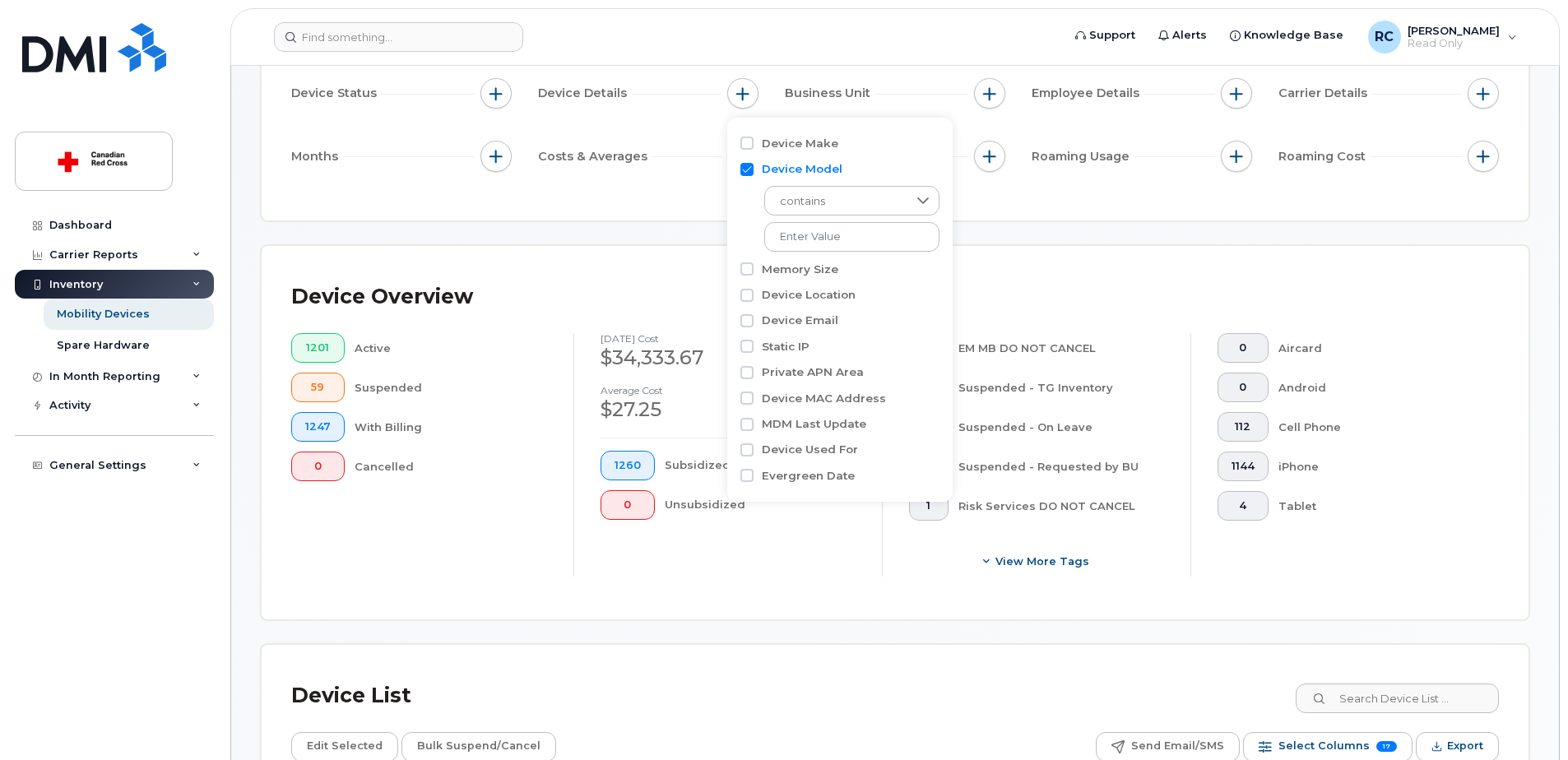
click at [865, 615] on div "Device Overview 1201 Active 59 Suspended 1247 With Billing 0 Cancelled [DATE] c…" at bounding box center [895, 433] width 1267 height 373
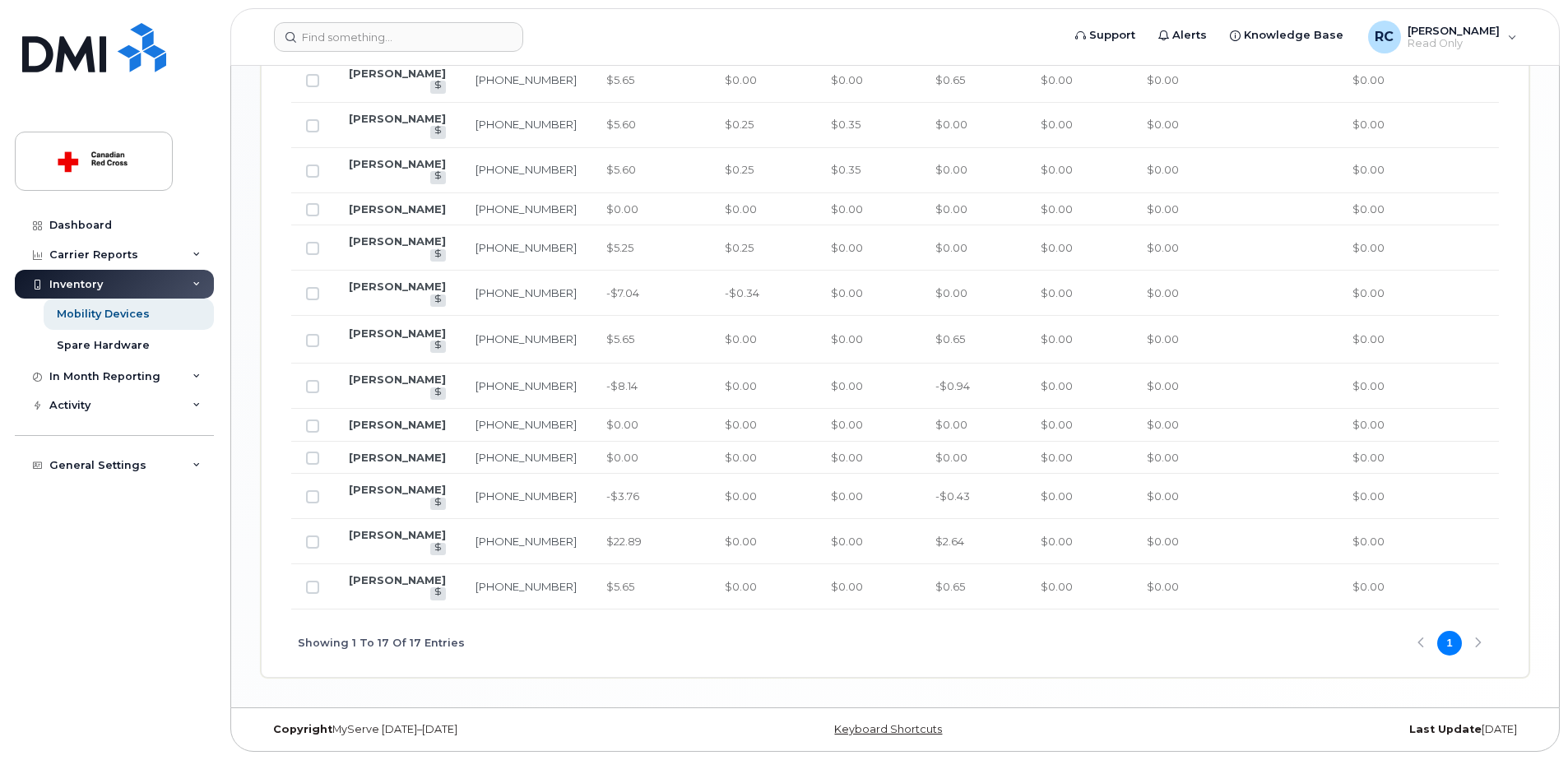
scroll to position [1211, 0]
drag, startPoint x: 735, startPoint y: 611, endPoint x: 1046, endPoint y: 615, distance: 311.0
click at [1046, 615] on div "Showing 1 To 17 Of 17 Entries 1" at bounding box center [895, 643] width 1207 height 68
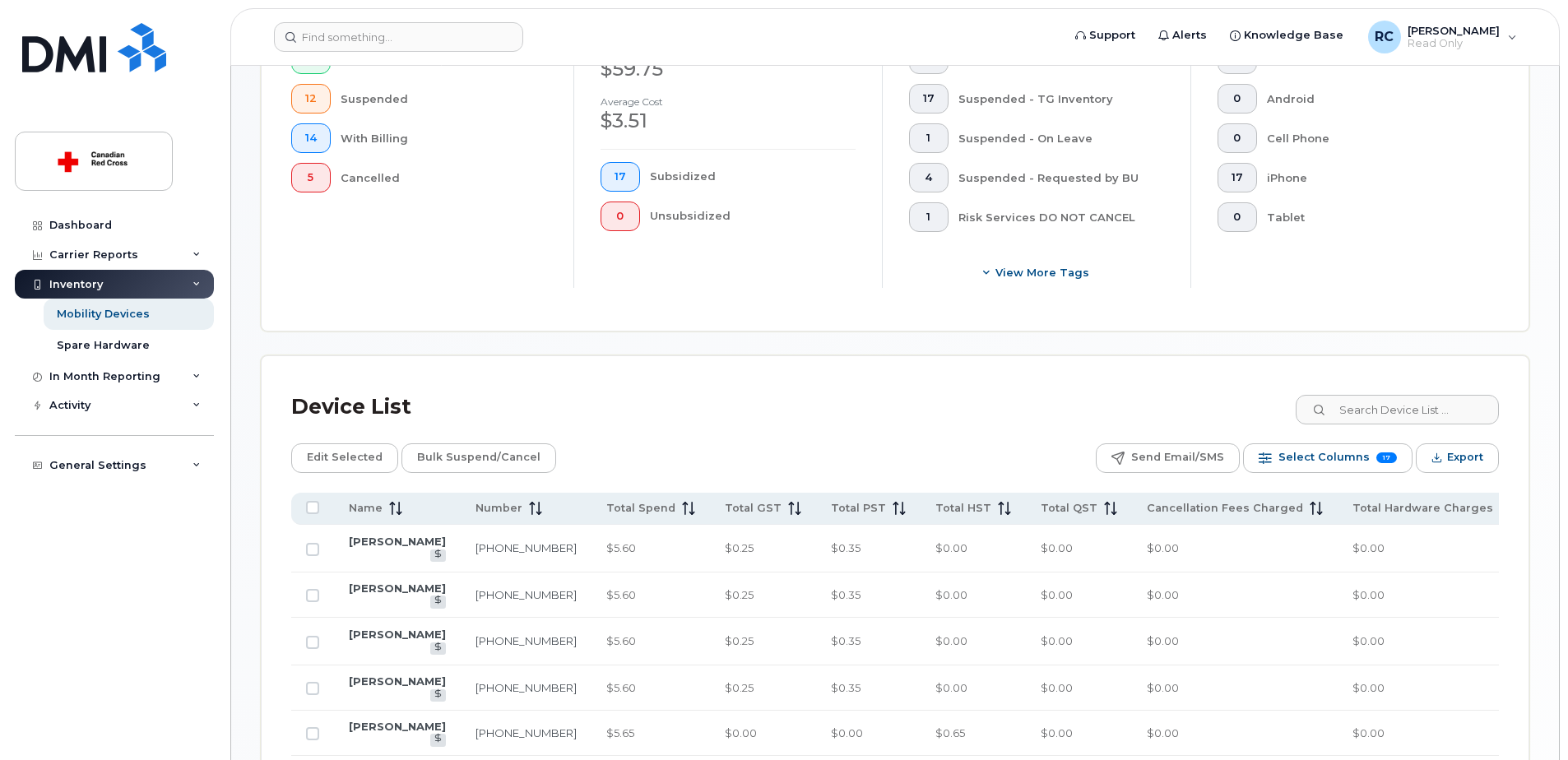
scroll to position [307, 0]
